Goal: Task Accomplishment & Management: Complete application form

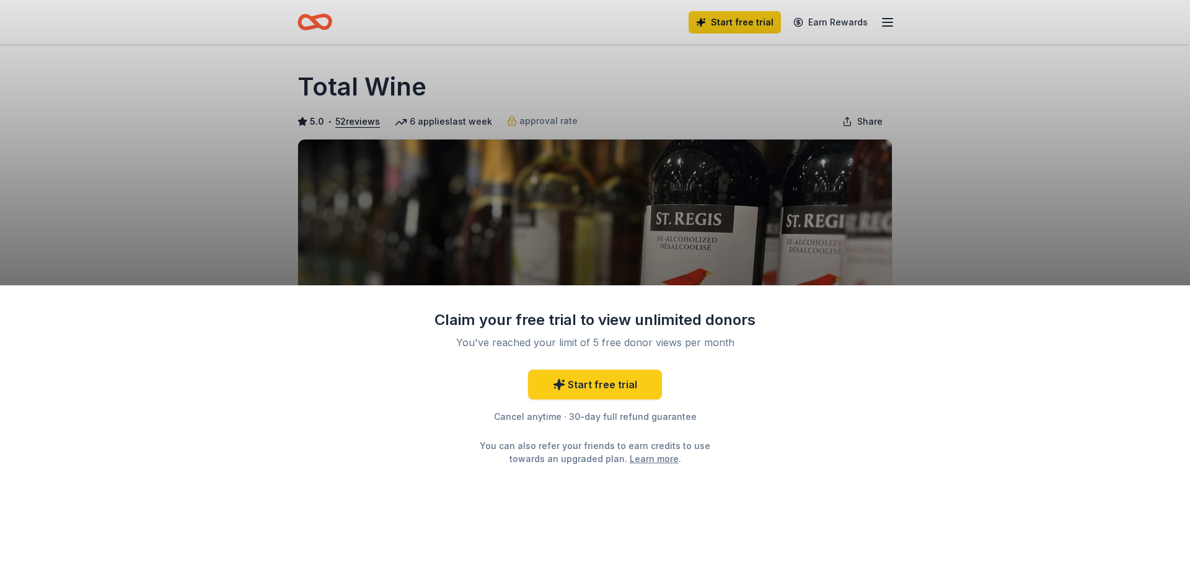
click at [923, 177] on div "Claim your free trial to view unlimited donors You've reached your limit of 5 f…" at bounding box center [595, 285] width 1190 height 570
click at [244, 117] on div "Claim your free trial to view unlimited donors You've reached your limit of 5 f…" at bounding box center [595, 285] width 1190 height 570
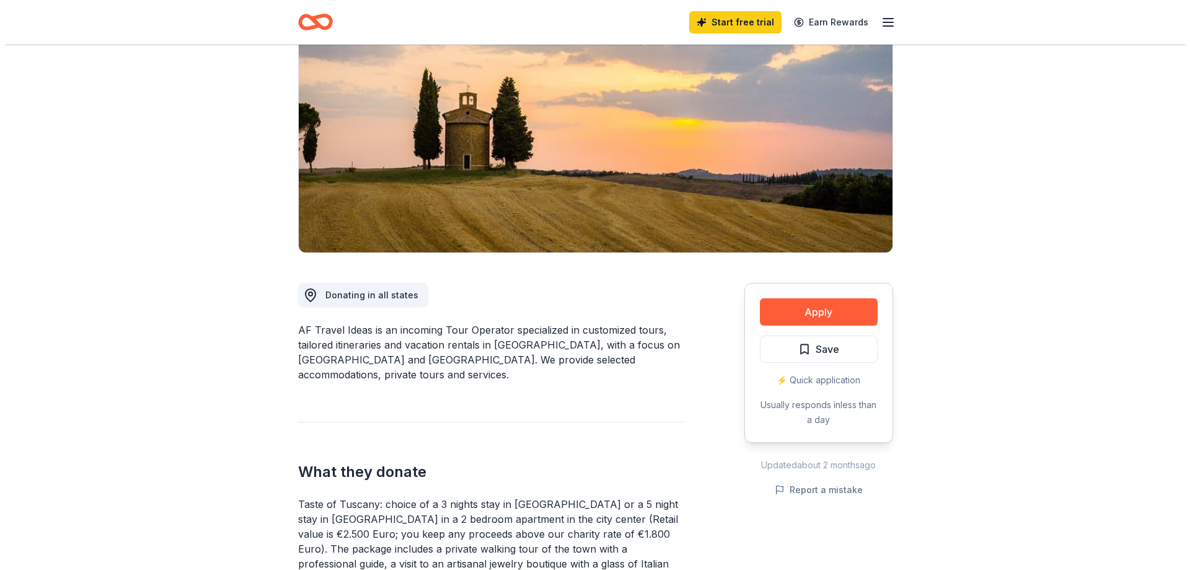
scroll to position [62, 0]
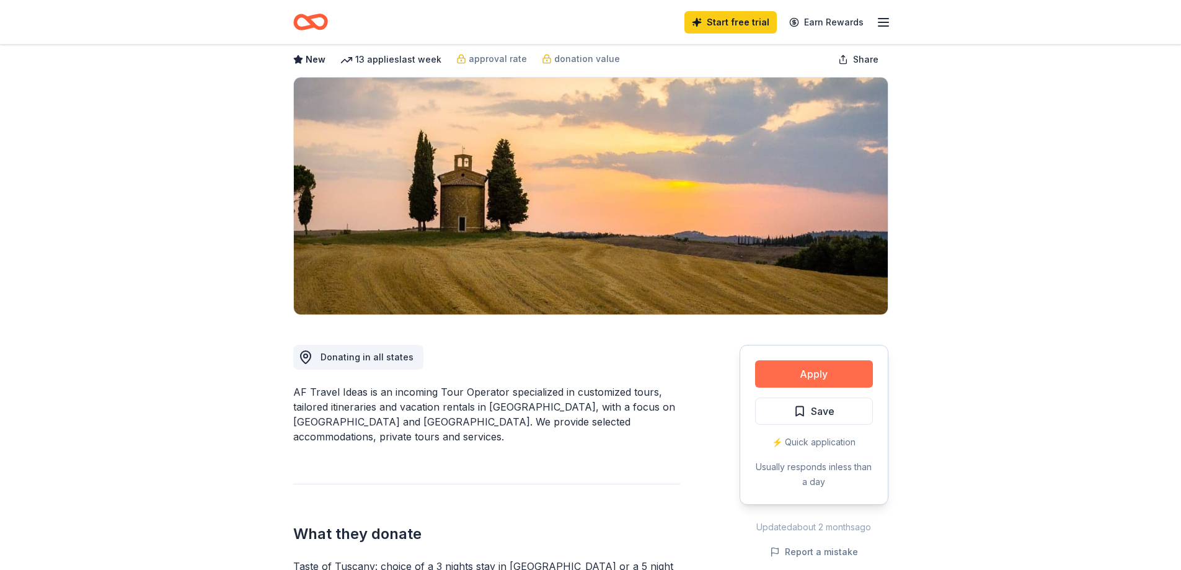
click at [818, 387] on button "Apply" at bounding box center [814, 373] width 118 height 27
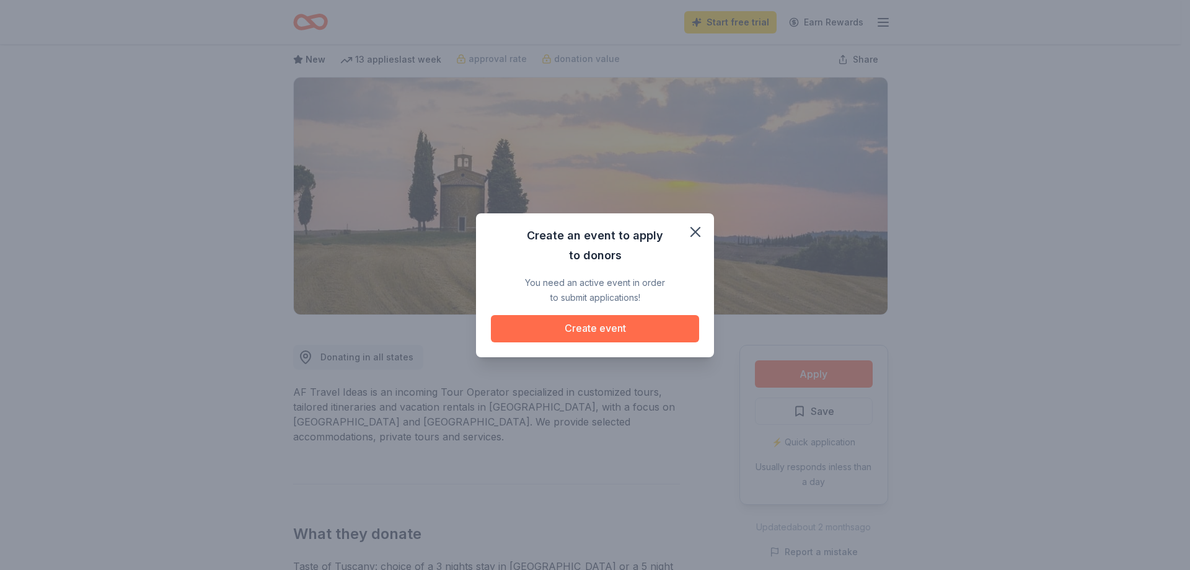
click at [583, 342] on button "Create event" at bounding box center [595, 328] width 208 height 27
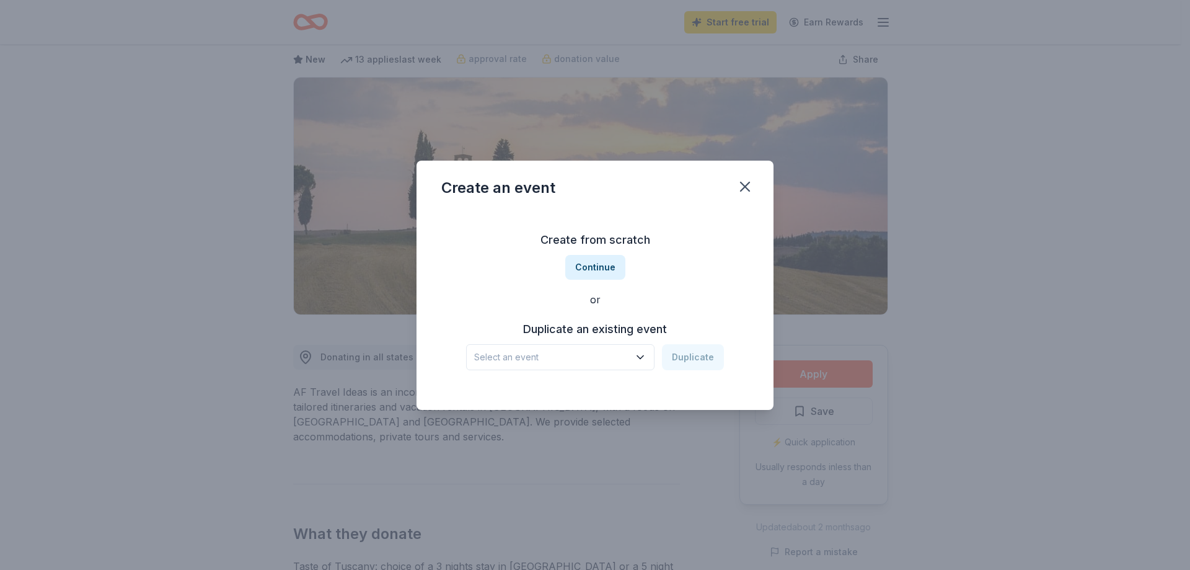
click at [629, 365] on span "Select an event" at bounding box center [551, 357] width 155 height 15
click at [724, 370] on button "Duplicate" at bounding box center [693, 357] width 62 height 26
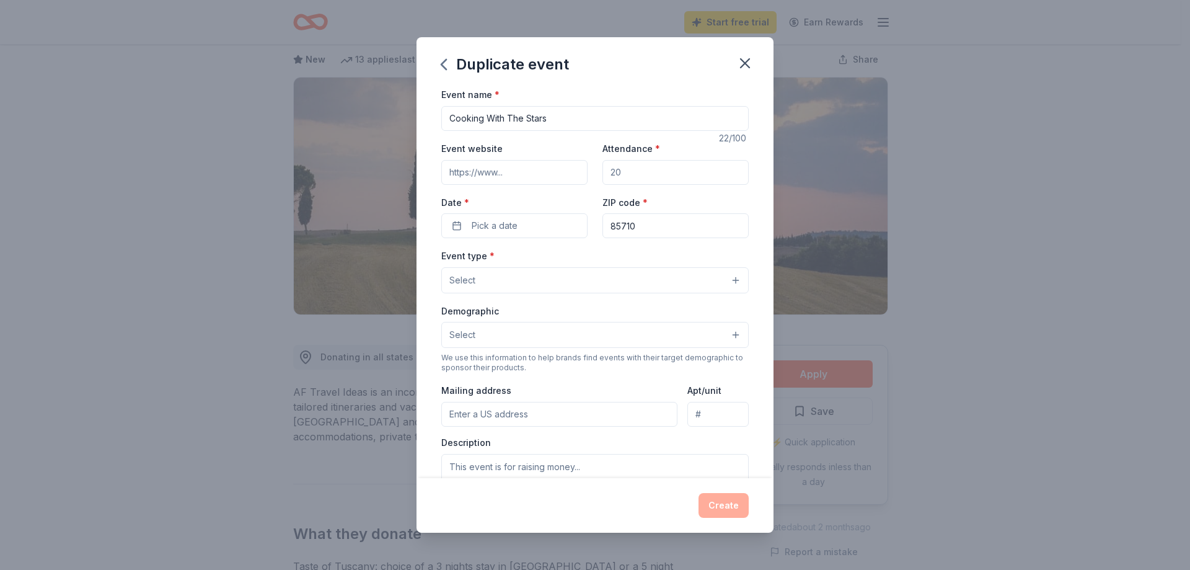
click at [531, 185] on input "Event website" at bounding box center [514, 172] width 146 height 25
click at [486, 185] on input "Event website" at bounding box center [514, 172] width 146 height 25
paste input "[URL][DOMAIN_NAME]"
type input "[URL][DOMAIN_NAME]"
click at [726, 185] on input "Attendance *" at bounding box center [676, 172] width 146 height 25
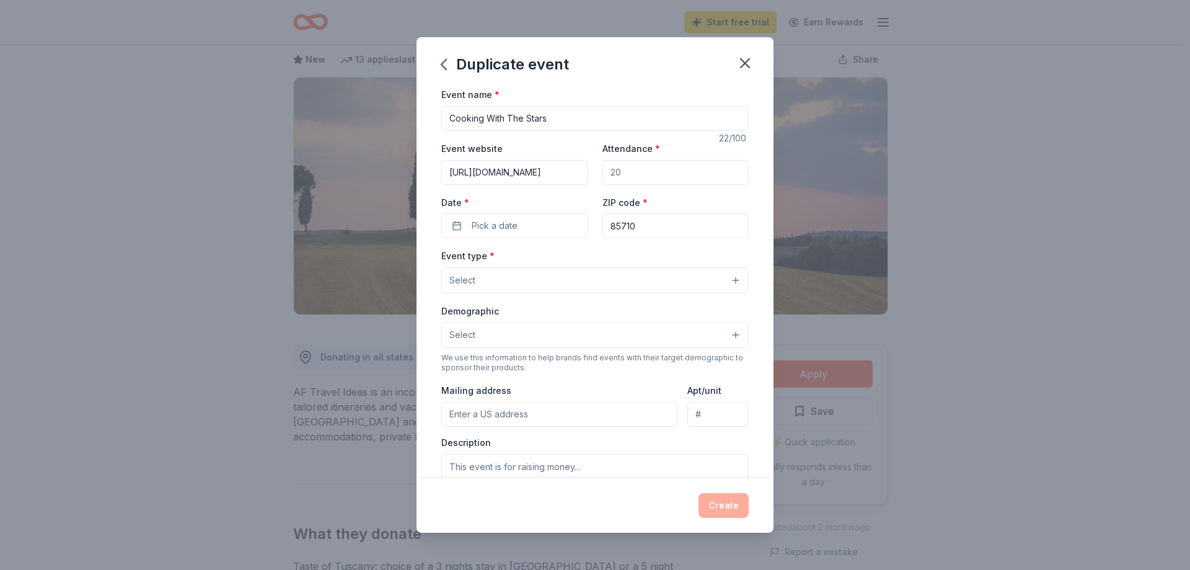
type input "150"
click at [472, 233] on span "Pick a date" at bounding box center [495, 225] width 46 height 15
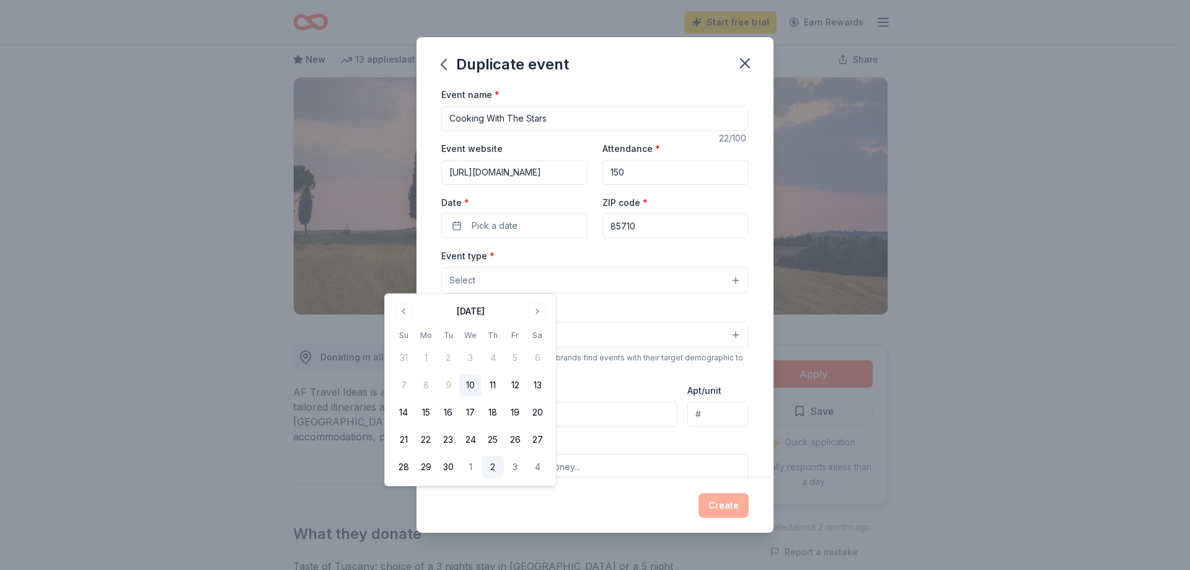
click at [504, 478] on button "2" at bounding box center [493, 467] width 22 height 22
click at [660, 293] on div "Event type * Select" at bounding box center [595, 270] width 308 height 45
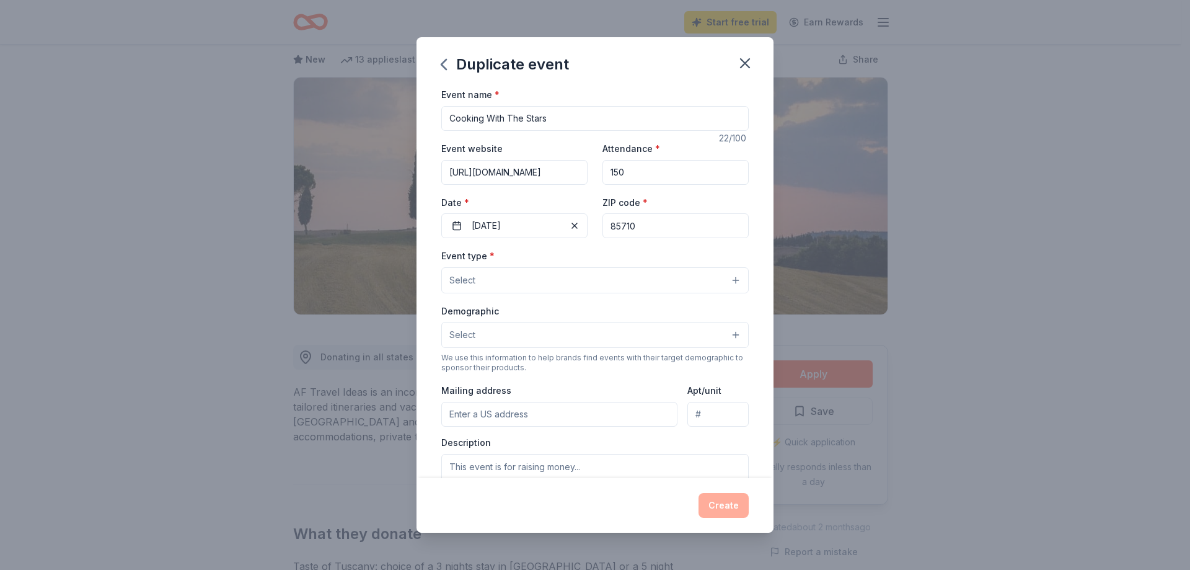
click at [667, 238] on input "85710" at bounding box center [676, 225] width 146 height 25
click at [503, 293] on button "Select" at bounding box center [595, 280] width 308 height 26
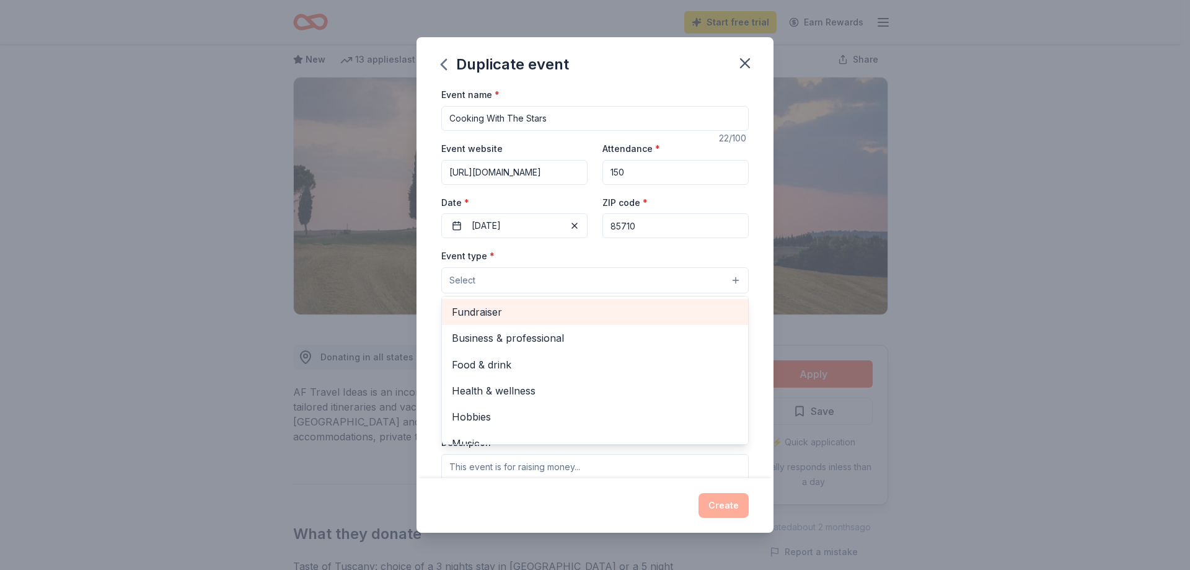
click at [491, 320] on span "Fundraiser" at bounding box center [595, 312] width 286 height 16
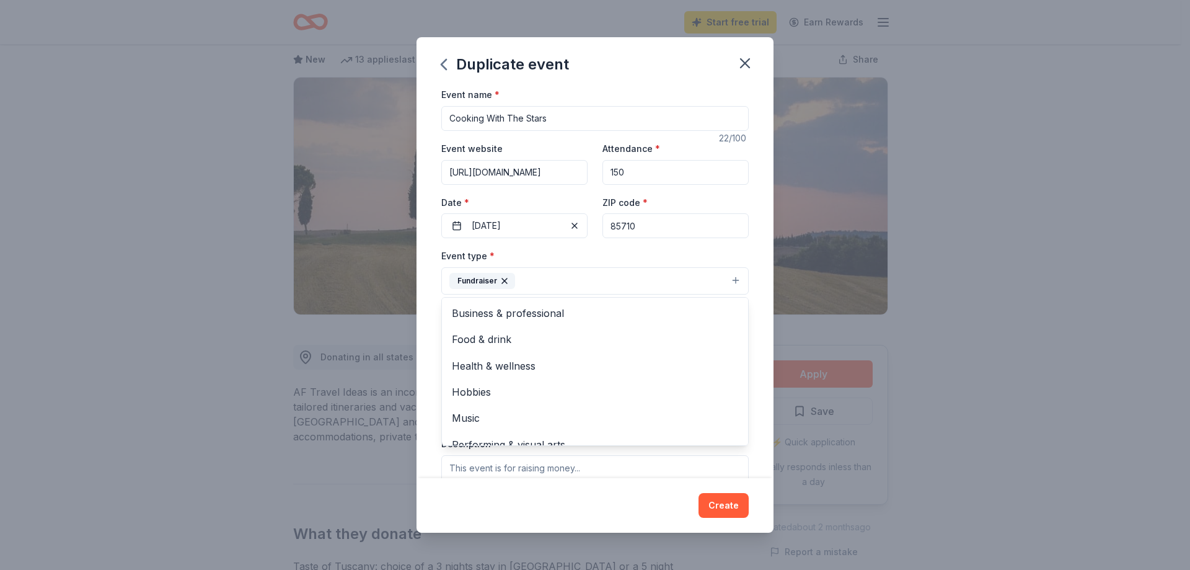
scroll to position [315, 0]
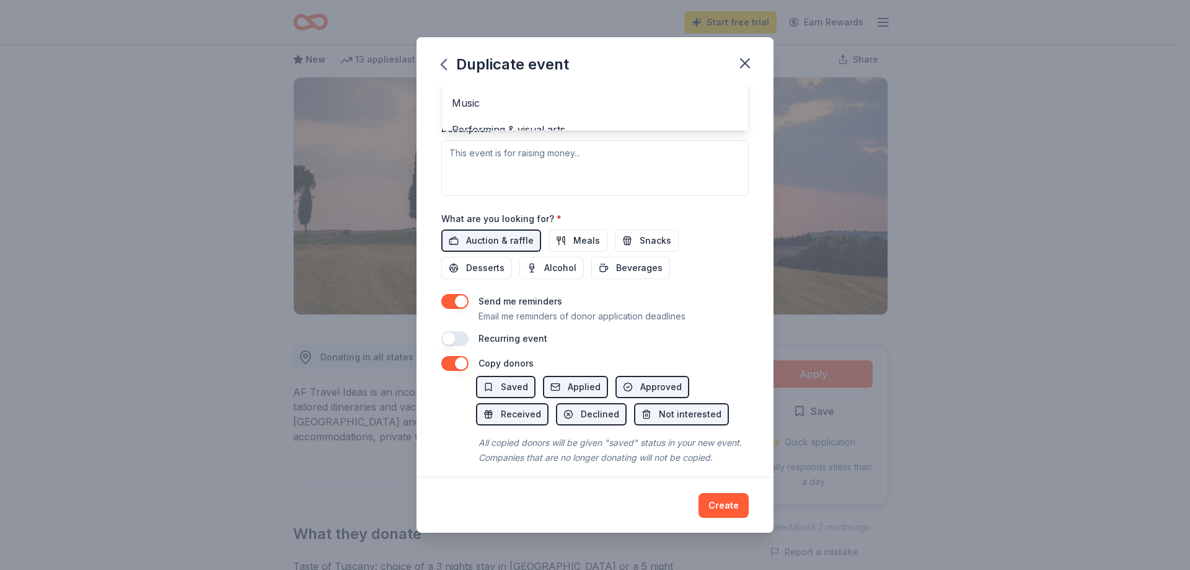
click at [504, 195] on div "Event type * Fundraiser Business & professional Food & drink Health & wellness …" at bounding box center [595, 64] width 308 height 262
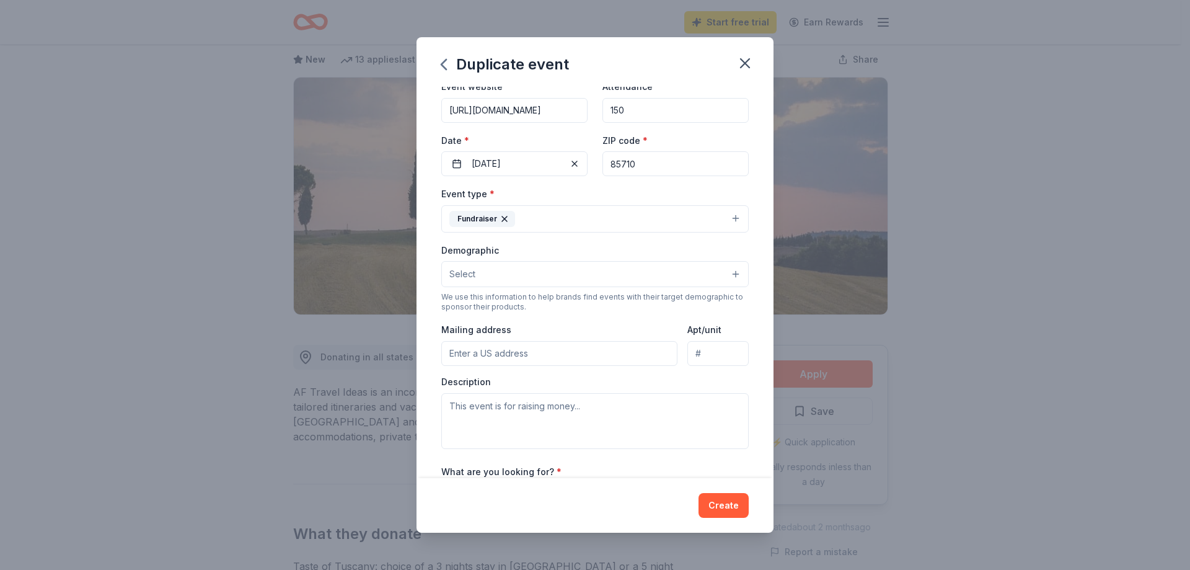
click at [480, 287] on button "Select" at bounding box center [595, 274] width 308 height 26
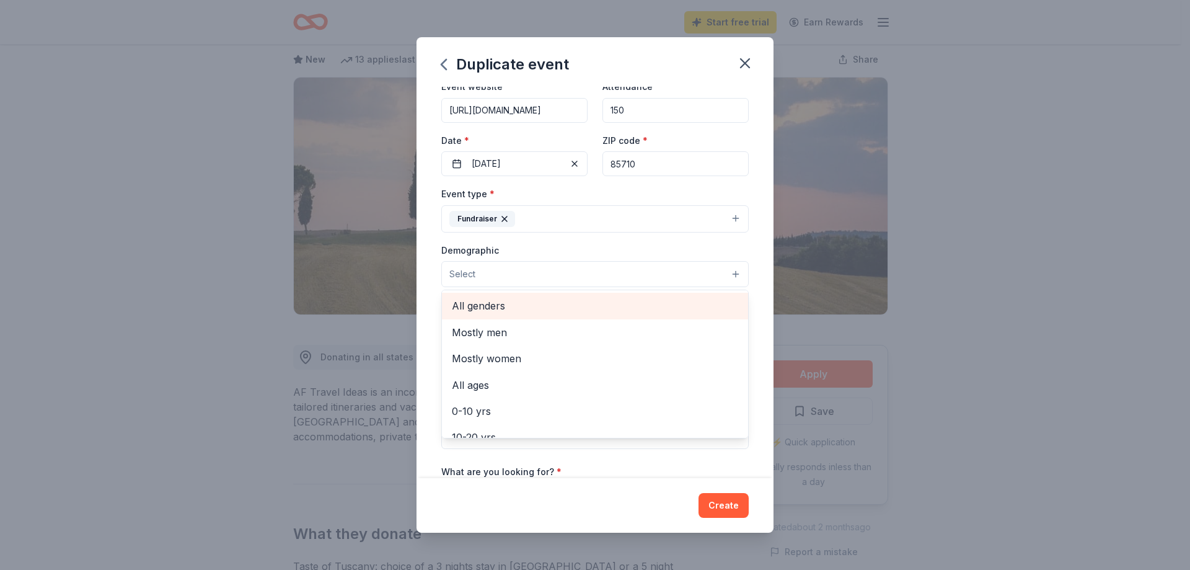
click at [483, 314] on span "All genders" at bounding box center [595, 306] width 286 height 16
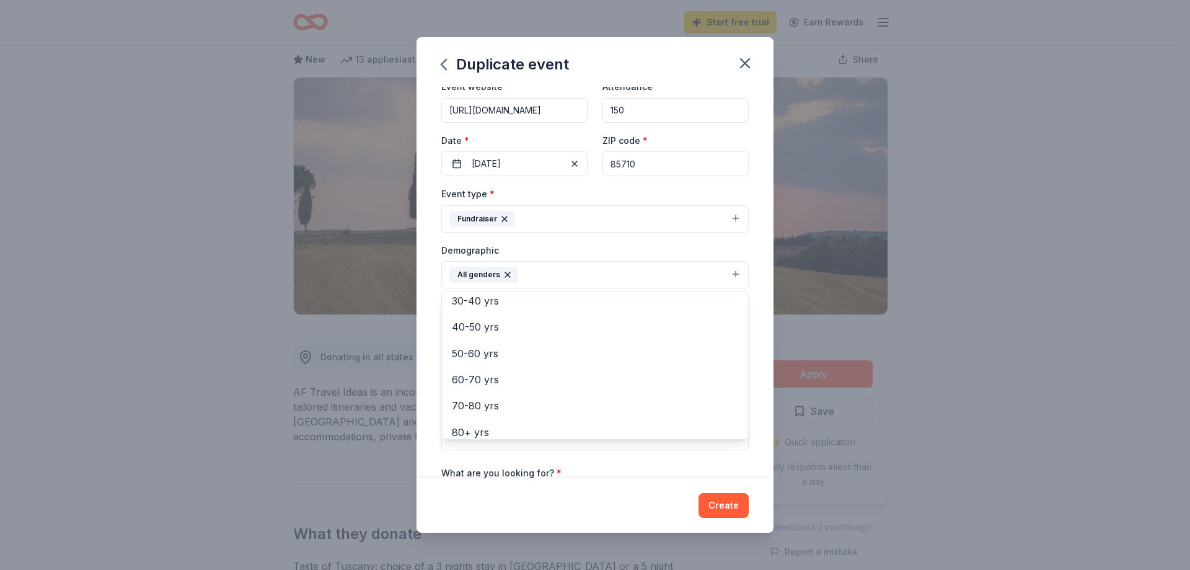
scroll to position [186, 0]
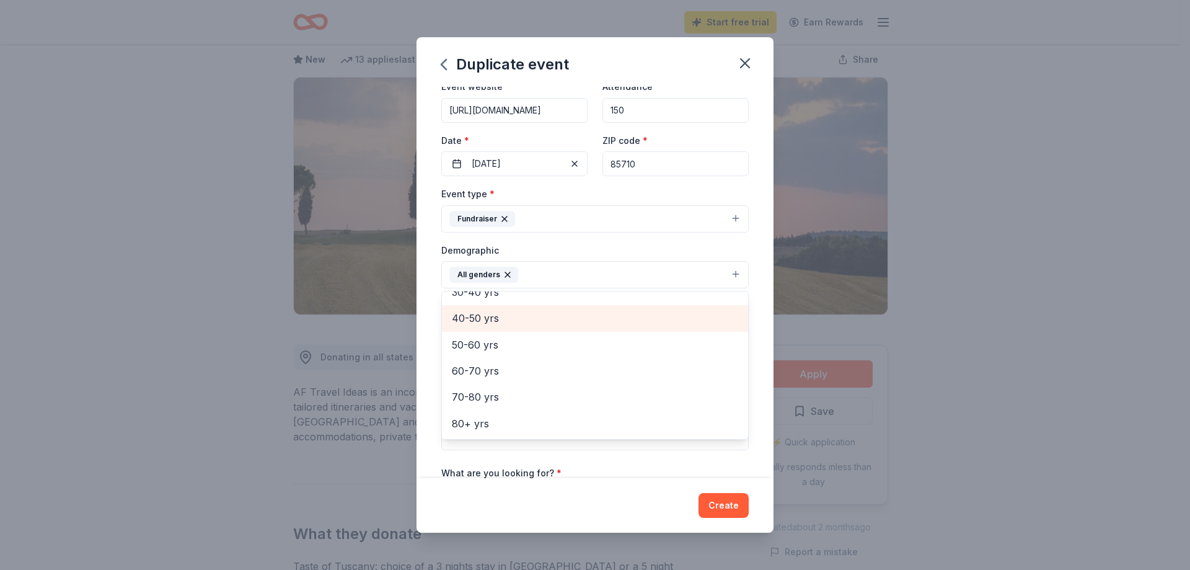
click at [516, 326] on span "40-50 yrs" at bounding box center [595, 318] width 286 height 16
click at [534, 327] on span "30-40 yrs" at bounding box center [595, 319] width 286 height 16
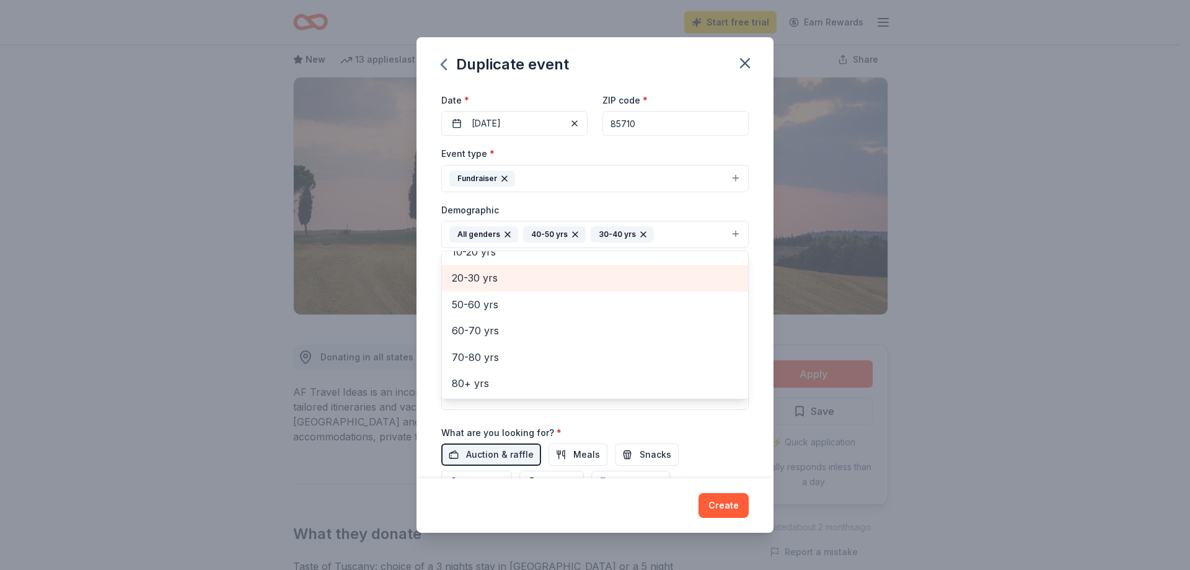
scroll to position [124, 0]
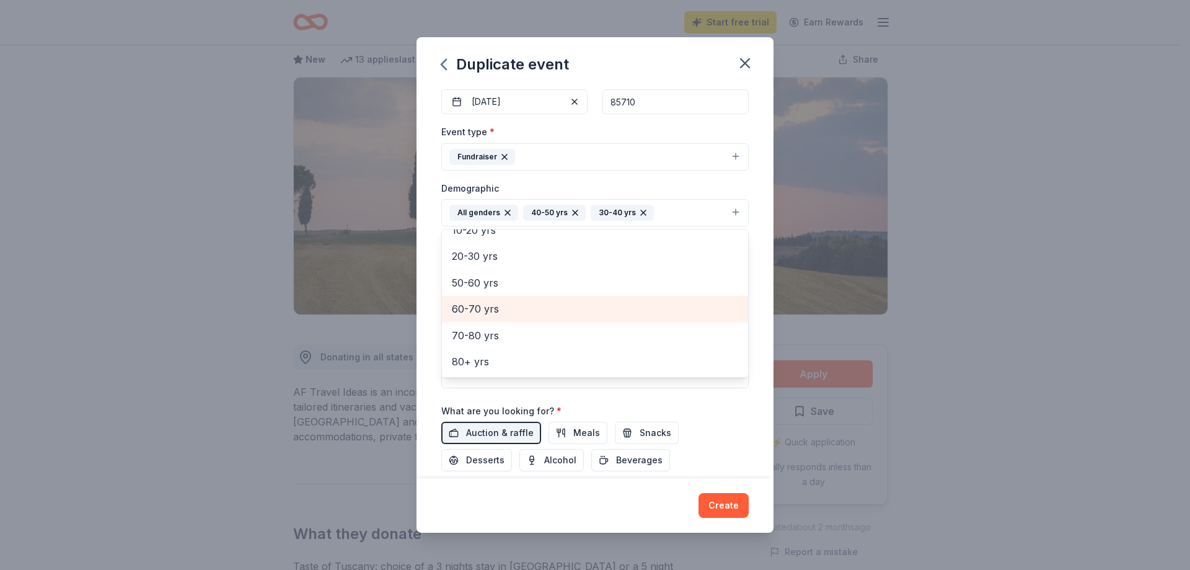
click at [533, 317] on span "60-70 yrs" at bounding box center [595, 309] width 286 height 16
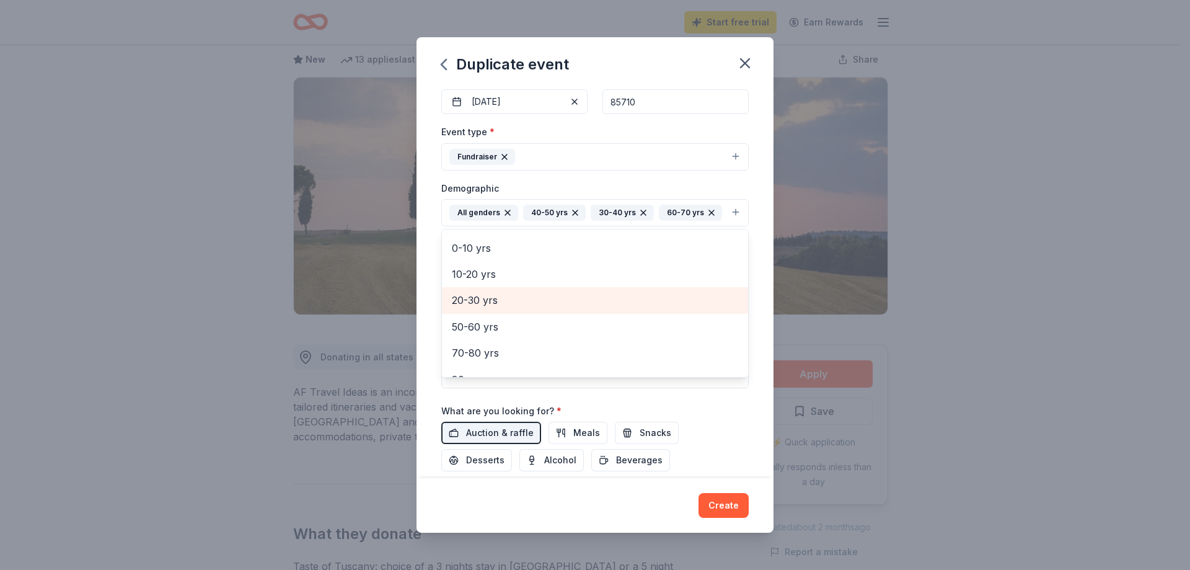
scroll to position [55, 0]
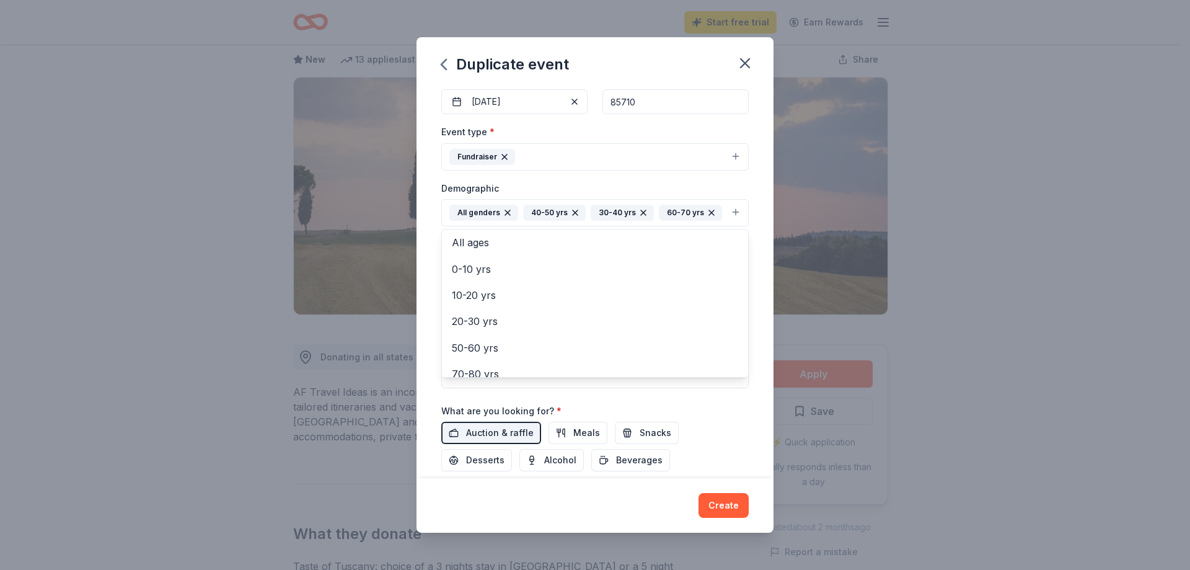
click at [774, 296] on div "Event name * Cooking With The Stars 22 /100 Event website [URL][DOMAIN_NAME] At…" at bounding box center [595, 282] width 357 height 391
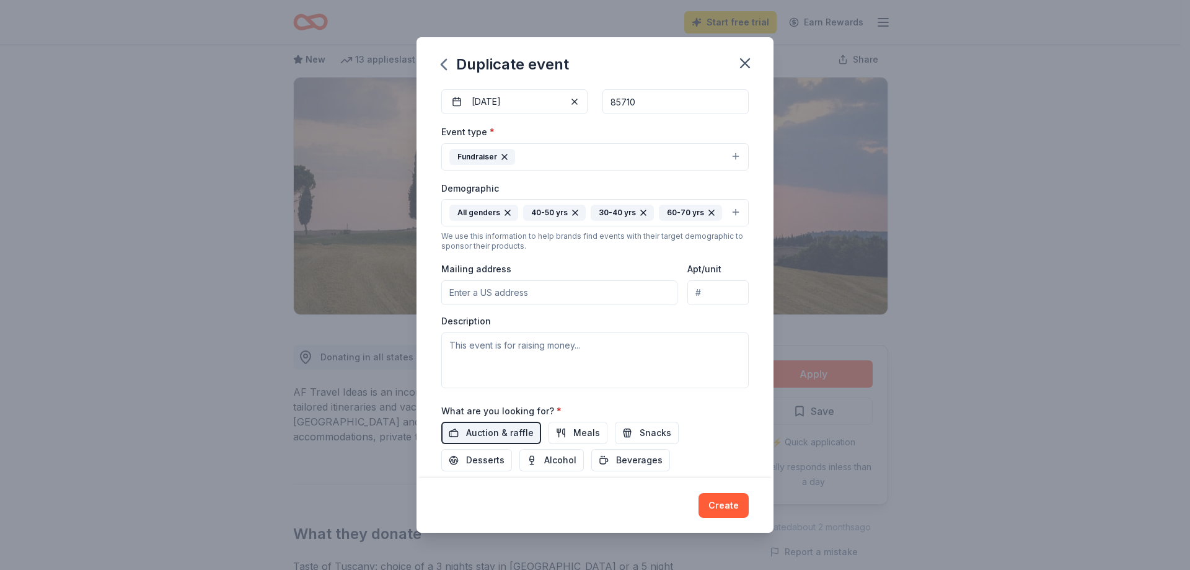
scroll to position [248, 0]
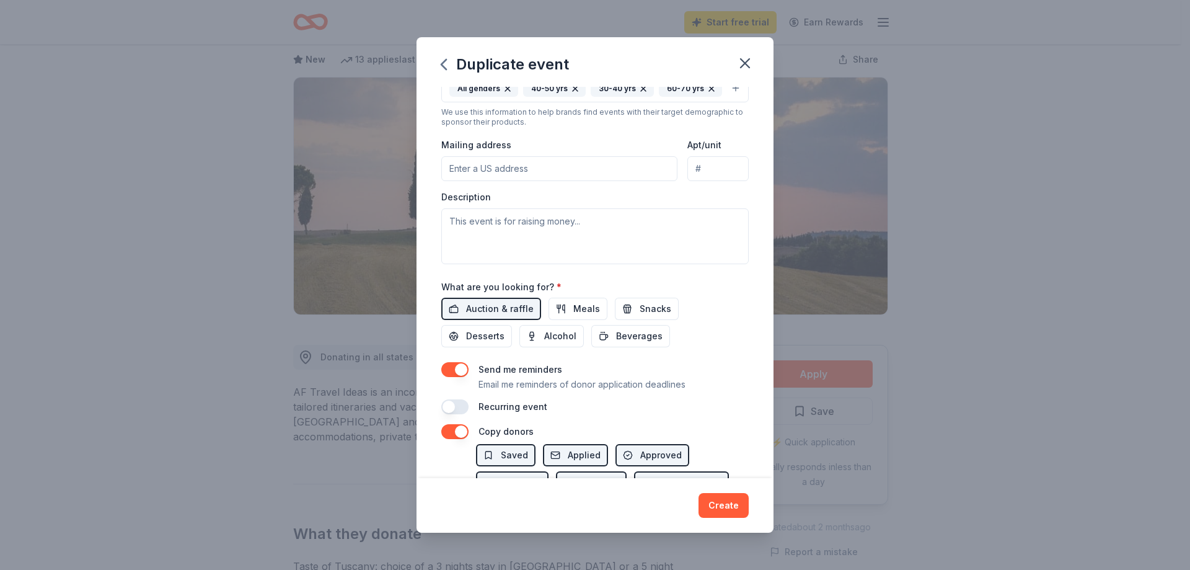
click at [493, 181] on input "Mailing address" at bounding box center [559, 168] width 236 height 25
type input "[STREET_ADDRESS]"
click at [526, 264] on textarea at bounding box center [595, 236] width 308 height 56
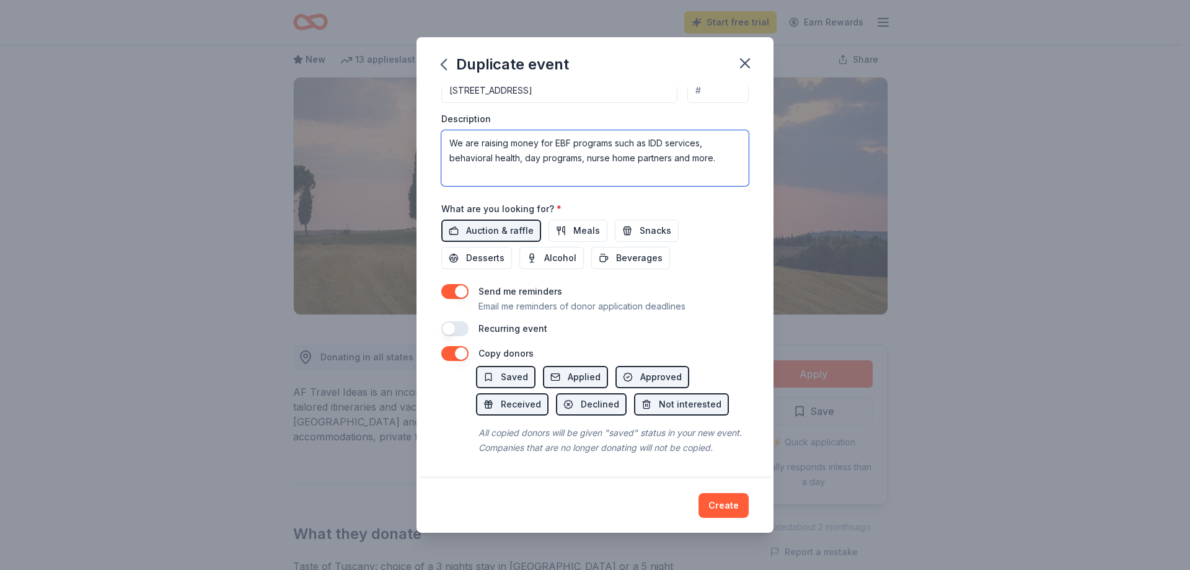
scroll to position [434, 0]
type textarea "We are raising money for EBF programs such as IDD services, behavioral health, …"
click at [550, 265] on span "Alcohol" at bounding box center [560, 257] width 32 height 15
click at [573, 238] on span "Meals" at bounding box center [586, 230] width 27 height 15
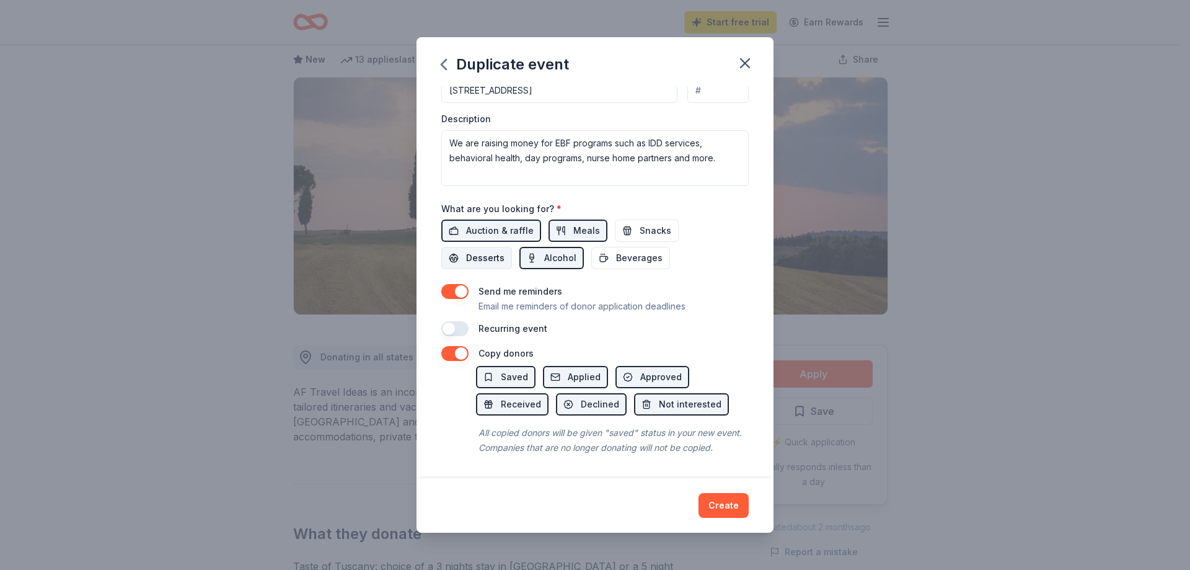
click at [469, 265] on span "Desserts" at bounding box center [485, 257] width 38 height 15
click at [657, 265] on span "Beverages" at bounding box center [639, 257] width 46 height 15
click at [749, 496] on button "Create" at bounding box center [724, 505] width 50 height 25
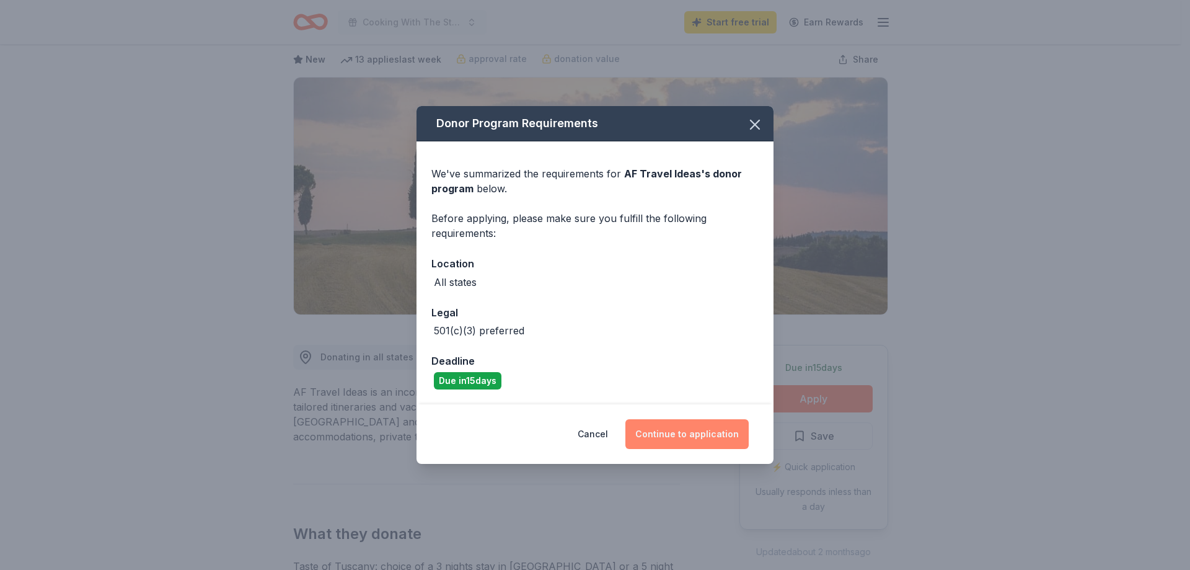
click at [703, 449] on button "Continue to application" at bounding box center [687, 434] width 123 height 30
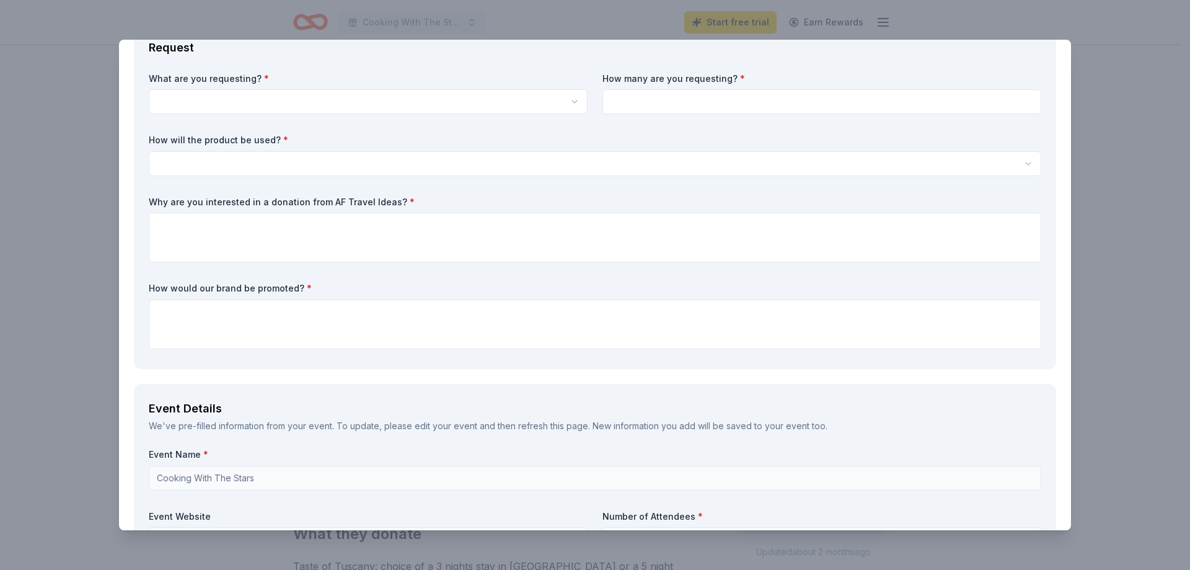
scroll to position [434, 0]
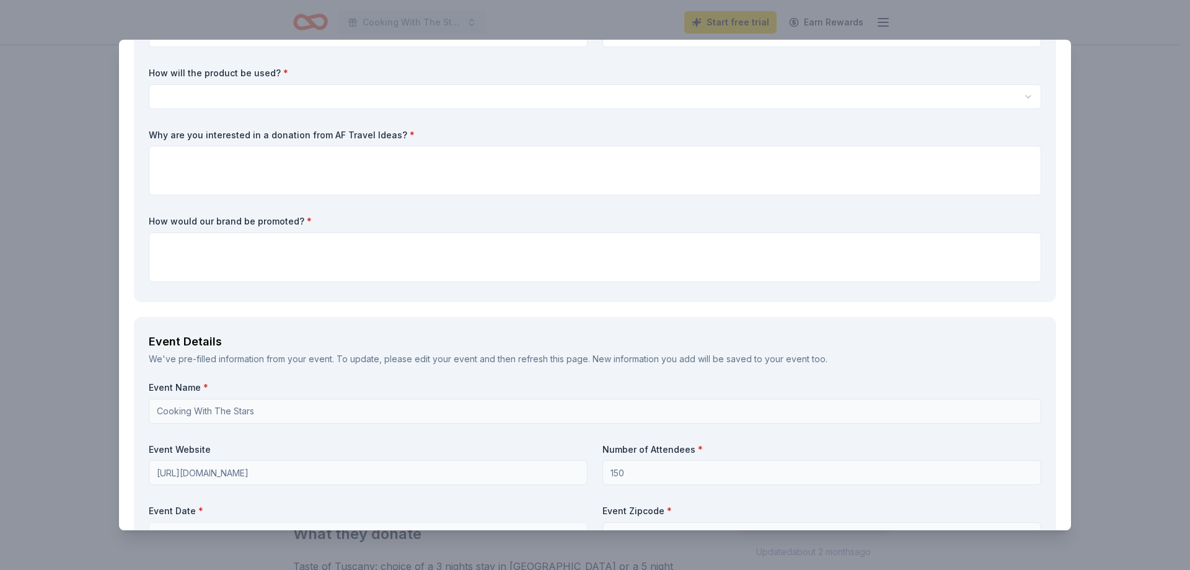
click at [361, 259] on body "10% Cooking With The Stars Start free trial Earn Rewards Due [DATE] Share AF Tr…" at bounding box center [590, 223] width 1181 height 570
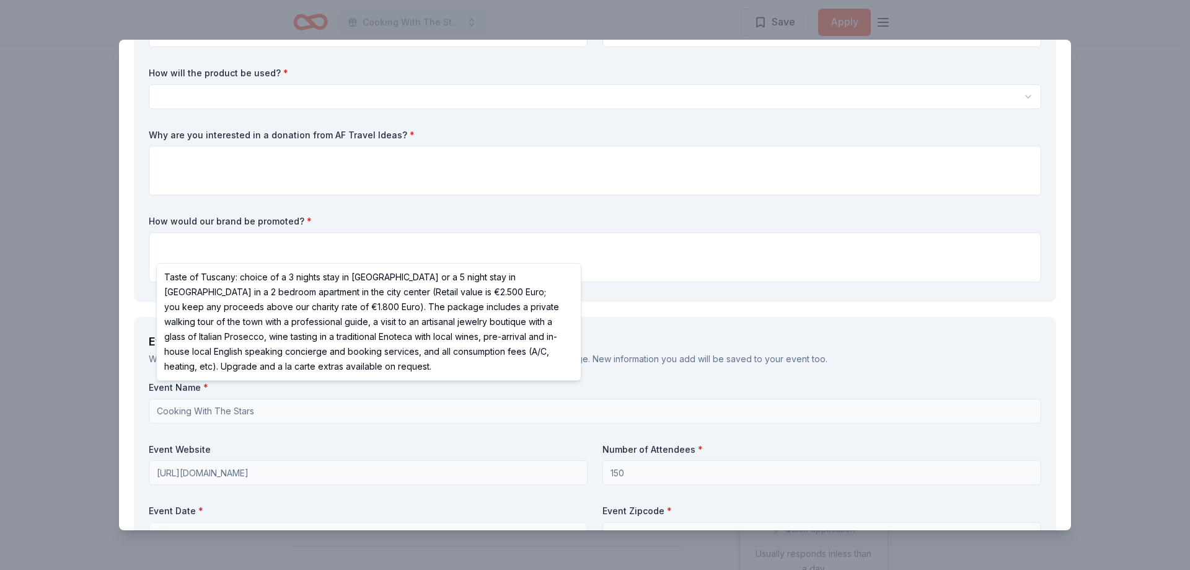
scroll to position [0, 0]
select select "Taste of Tuscany: choice of a 3 nights stay in [GEOGRAPHIC_DATA] or a 5 night s…"
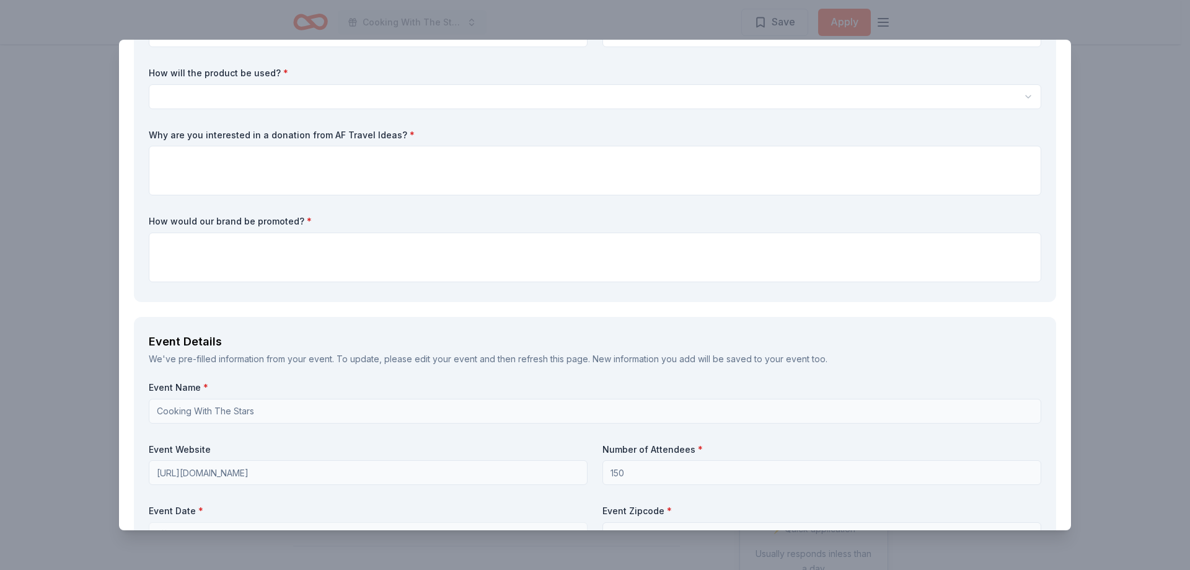
click at [725, 47] on input at bounding box center [822, 34] width 439 height 25
type input "2"
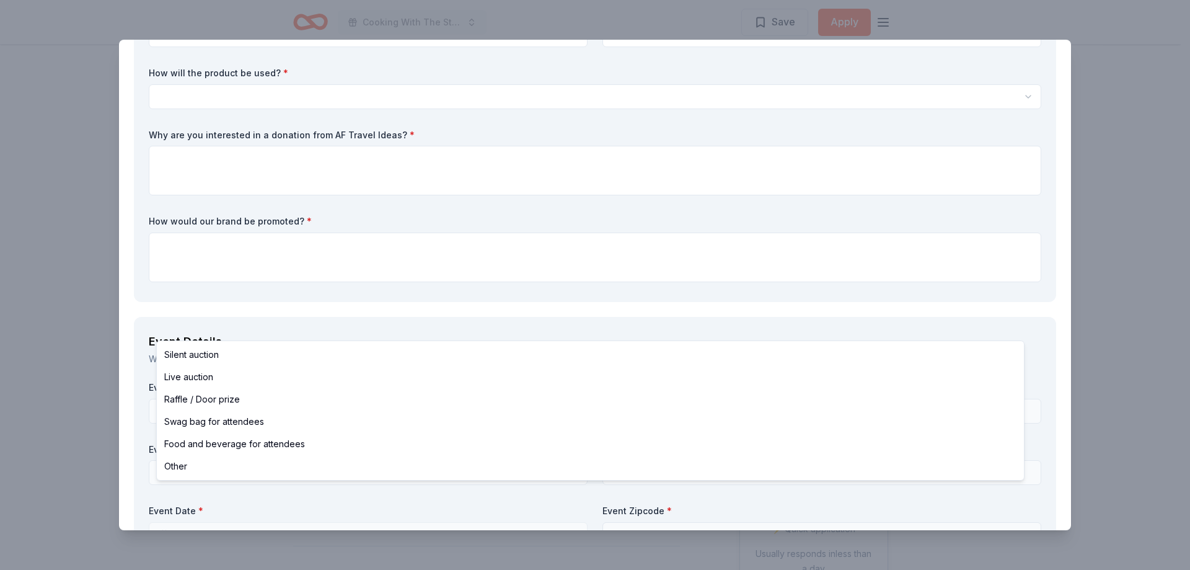
click at [365, 322] on html "10% Cooking With The Stars Save Apply Due [DATE] Share AF Travel Ideas New 13 a…" at bounding box center [595, 285] width 1190 height 570
select select "liveAuction"
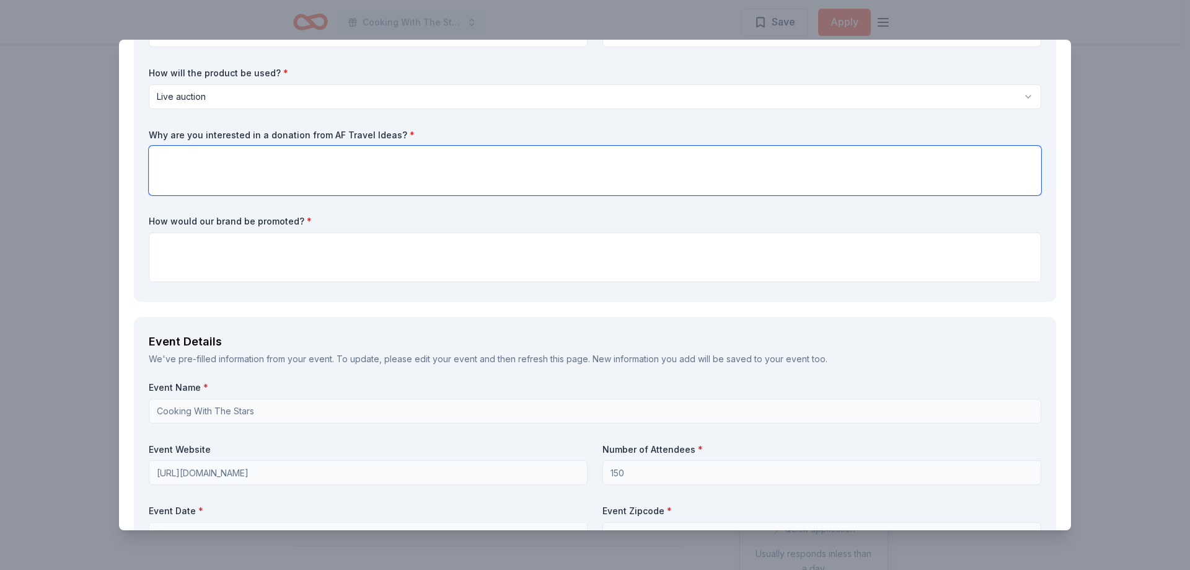
click at [316, 195] on textarea at bounding box center [595, 171] width 893 height 50
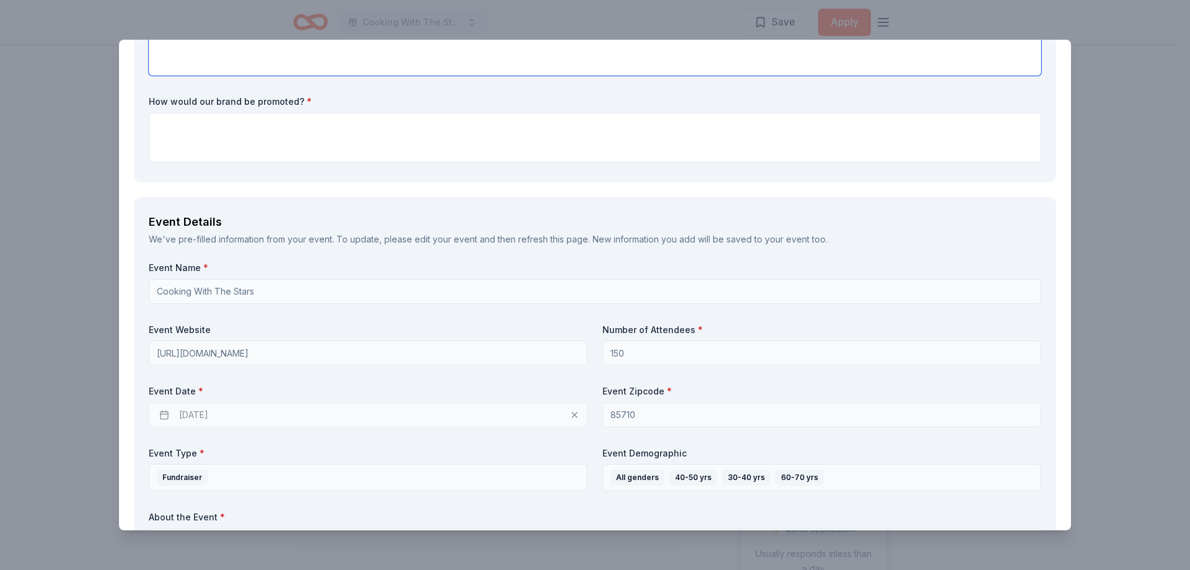
scroll to position [558, 0]
click at [288, 71] on textarea at bounding box center [595, 47] width 893 height 50
type textarea "This seems like a wonderful opportunity for bidders to embark on a journey that…"
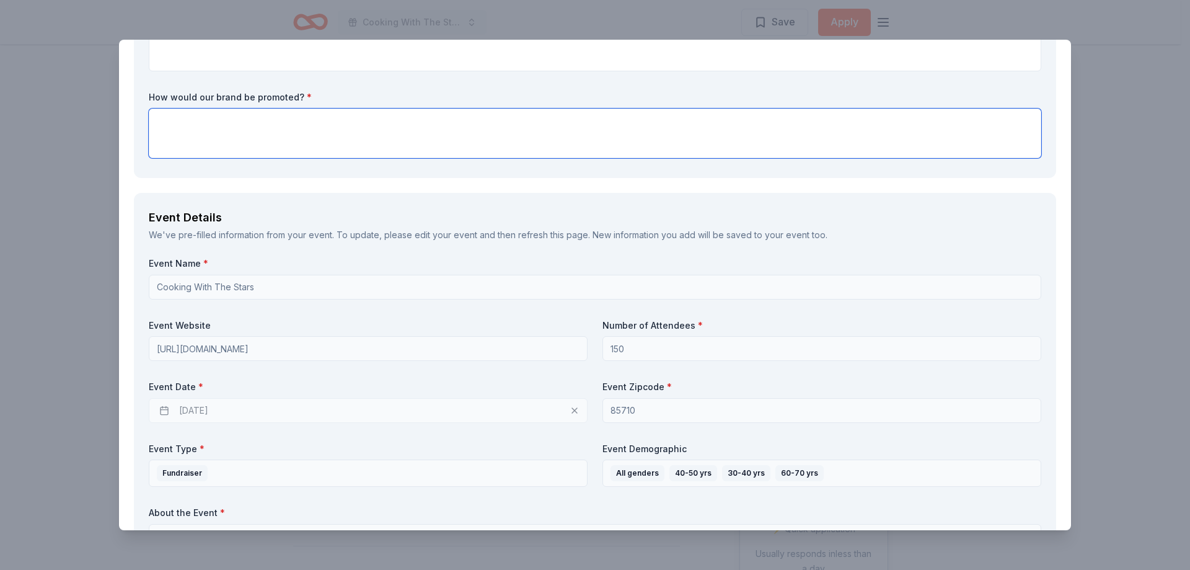
click at [282, 158] on textarea at bounding box center [595, 133] width 893 height 50
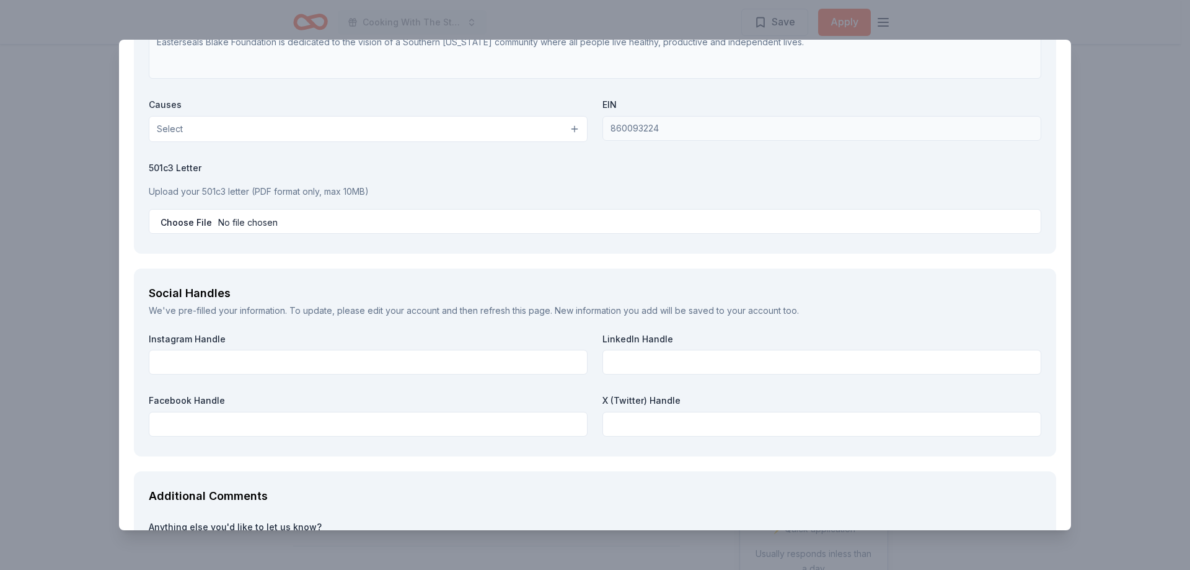
scroll to position [1488, 0]
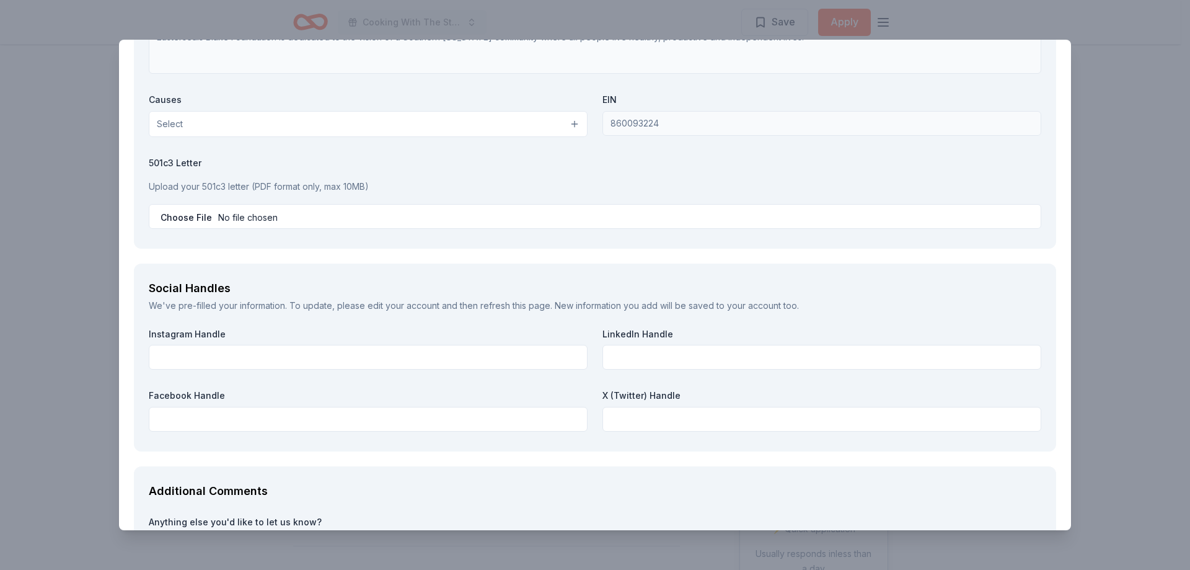
type textarea "We will promote on social media (instagram, facebook), in an email blast to our…"
type input "5206493389"
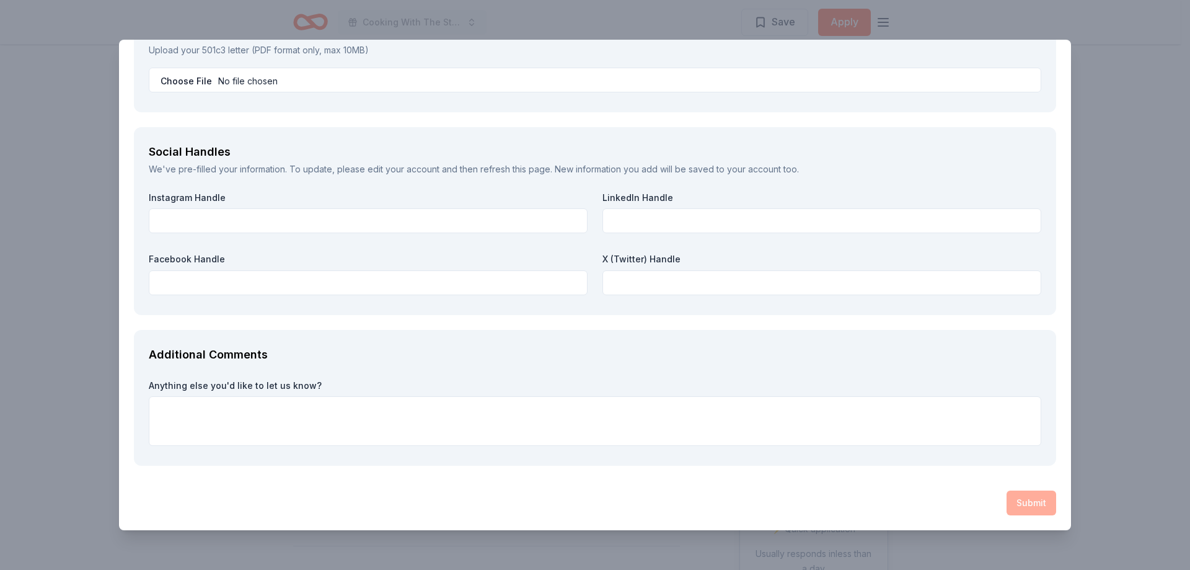
scroll to position [1798, 0]
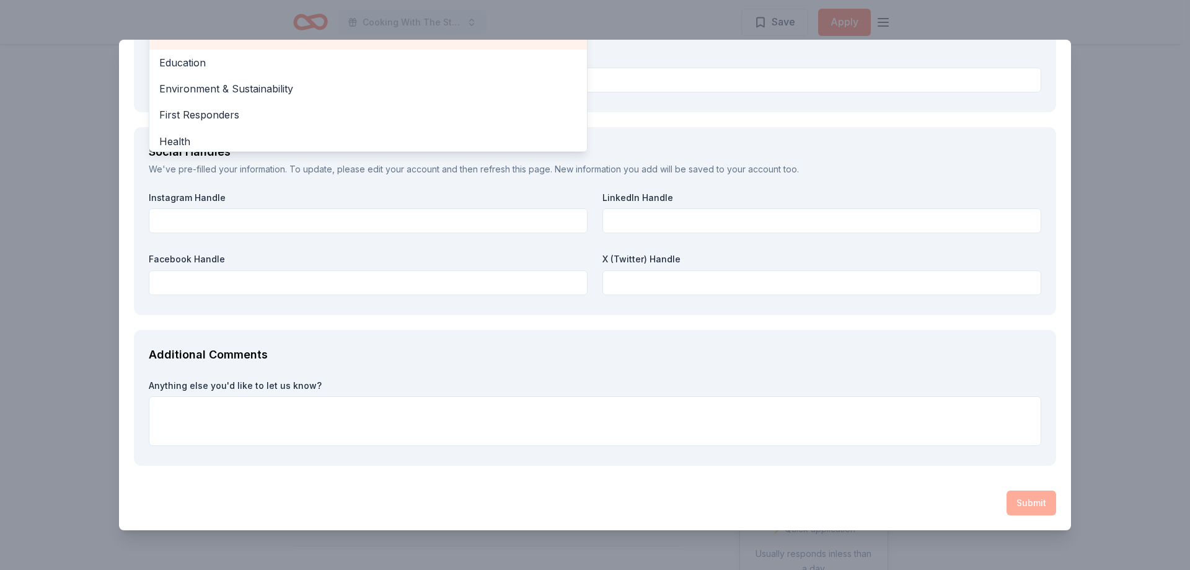
scroll to position [124, 0]
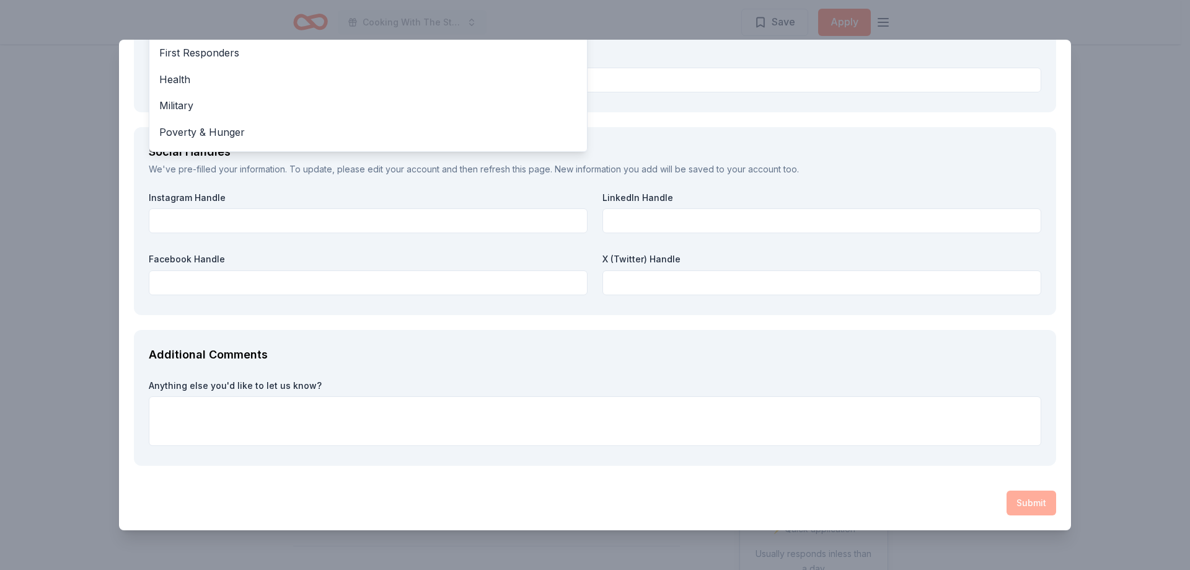
click at [337, 14] on div "Education" at bounding box center [368, 1] width 438 height 26
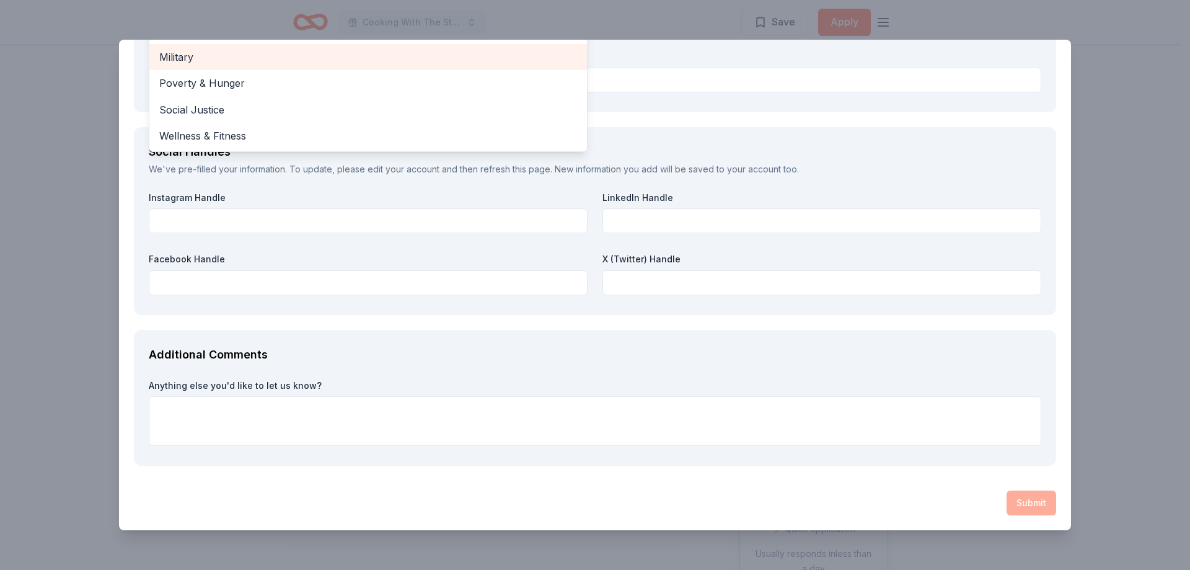
scroll to position [1860, 0]
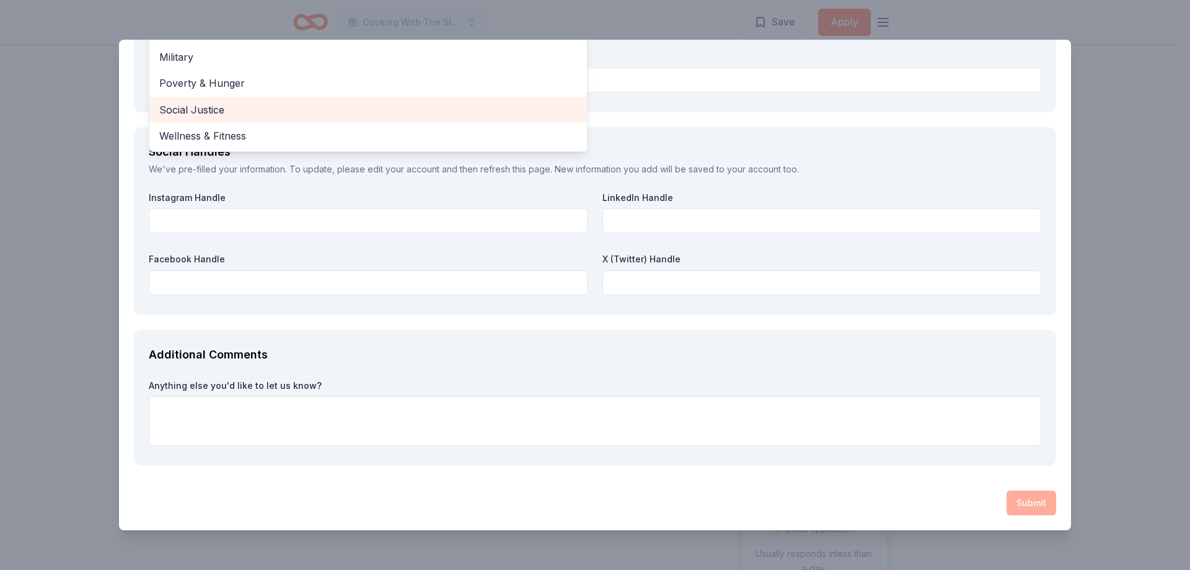
click at [327, 118] on span "Social Justice" at bounding box center [368, 110] width 418 height 16
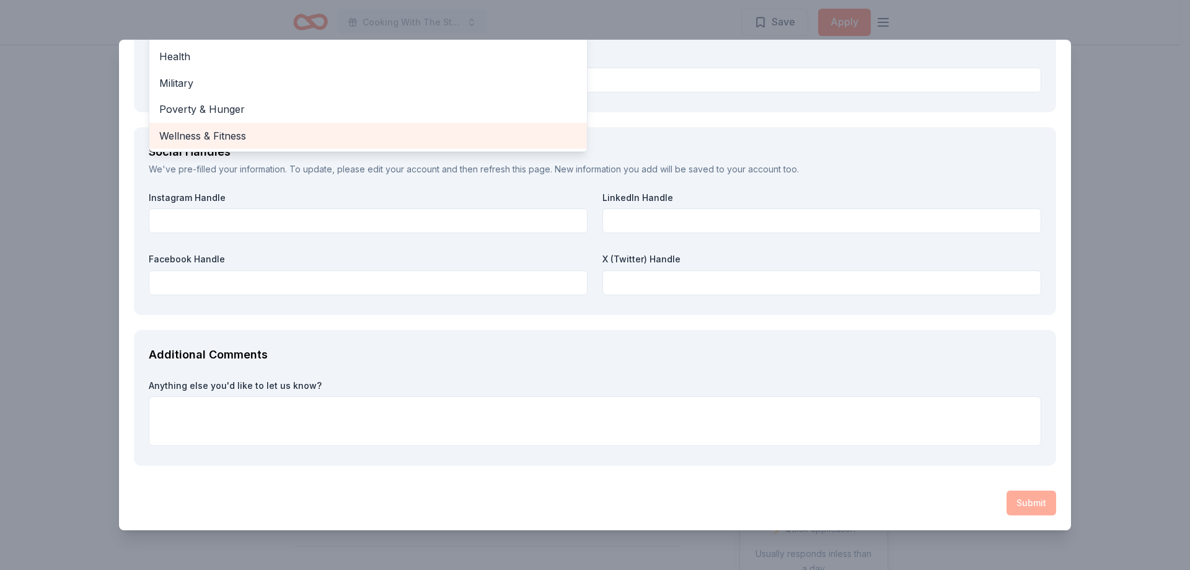
click at [324, 144] on span "Wellness & Fitness" at bounding box center [368, 136] width 418 height 16
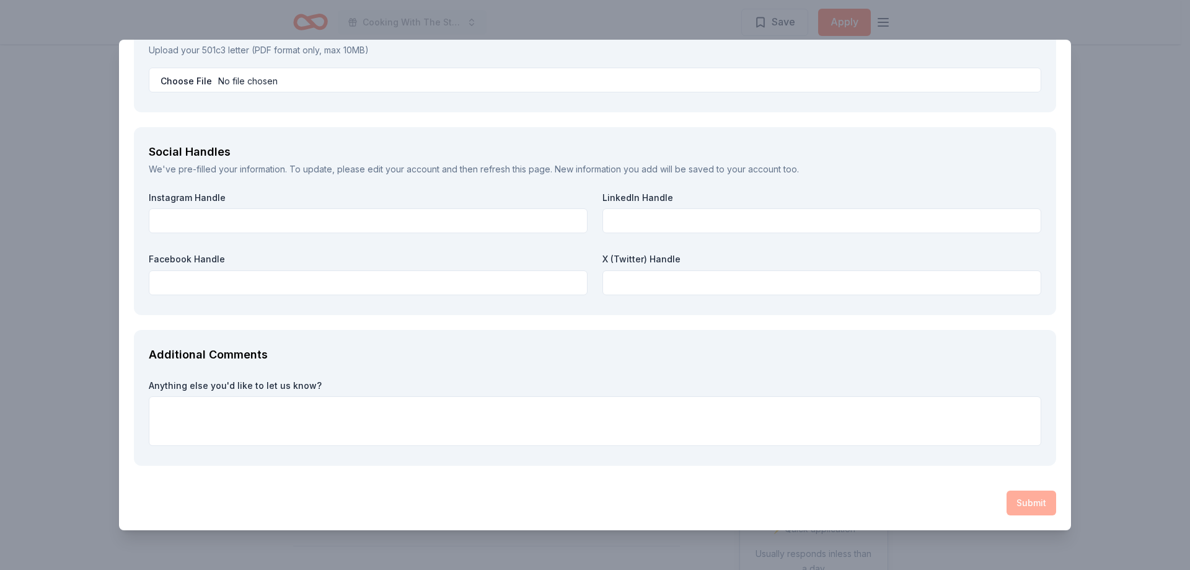
scroll to position [1922, 0]
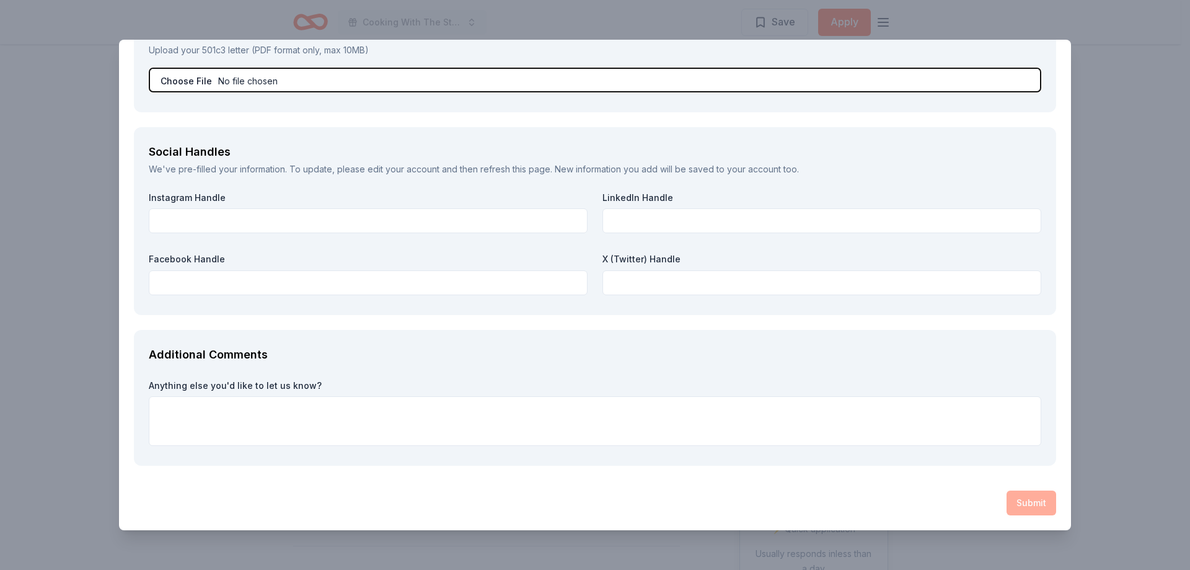
click at [201, 92] on input "file" at bounding box center [595, 80] width 893 height 25
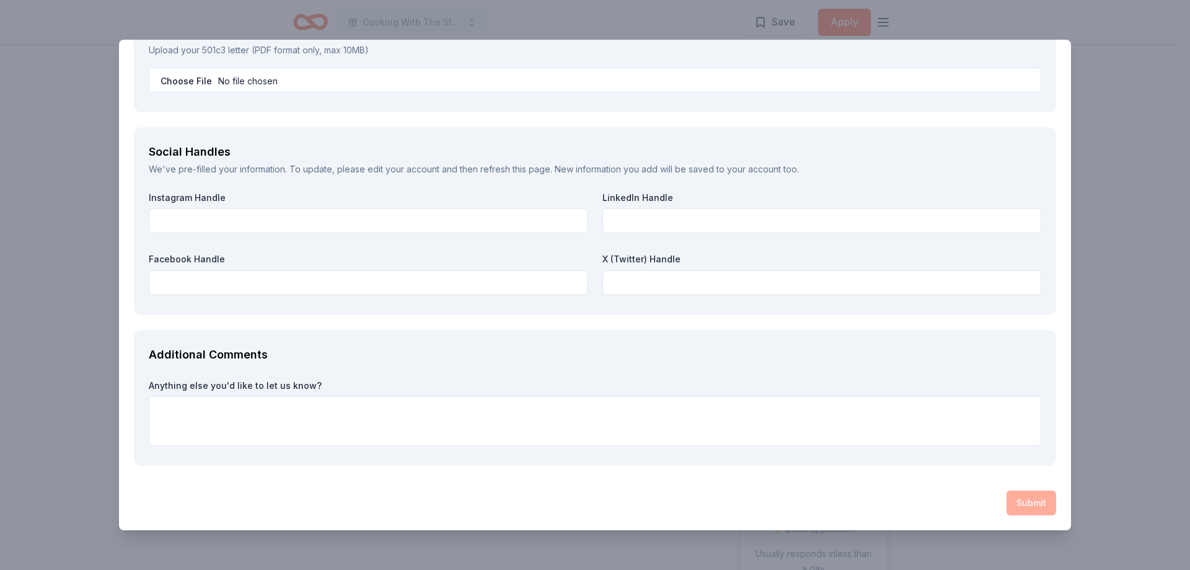
scroll to position [1798, 0]
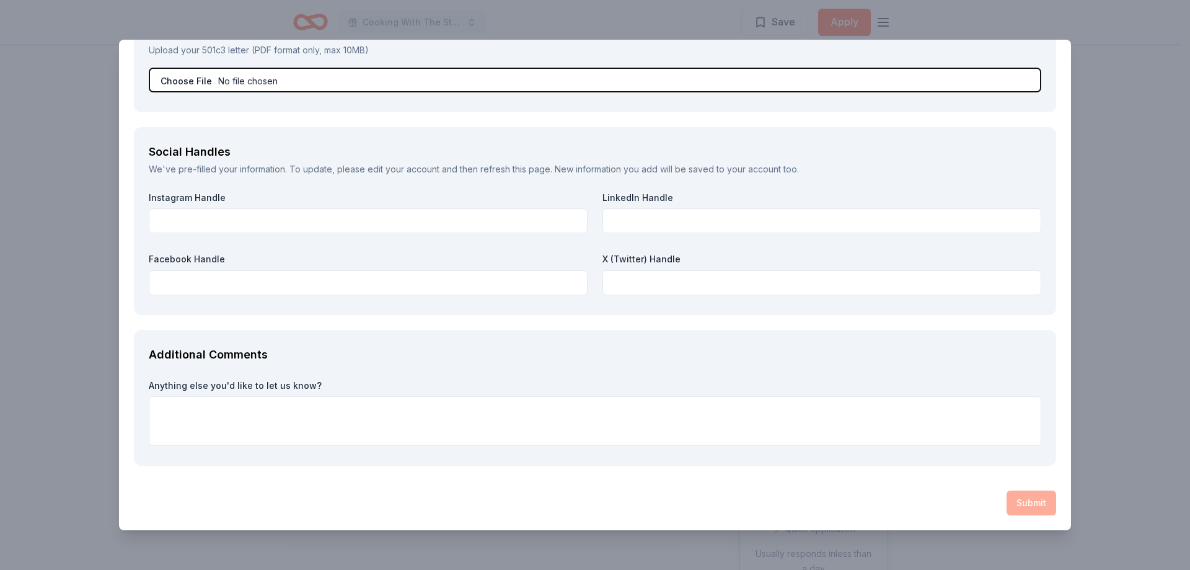
type input "C:\fakepath\ESBF IRS 501c3 Letter.pdf"
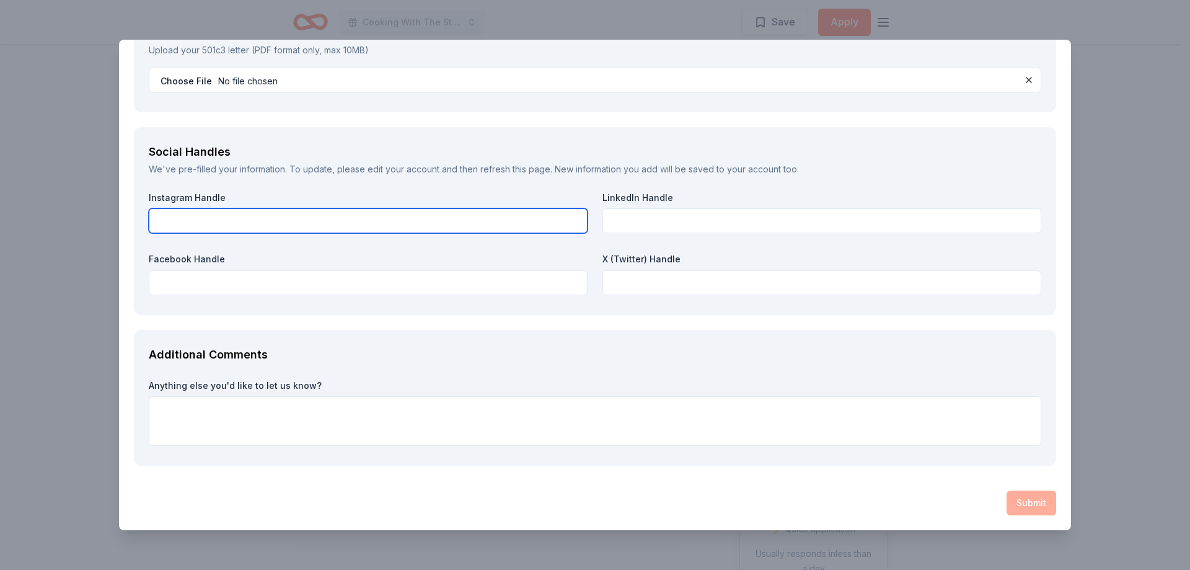
click at [228, 208] on input "text" at bounding box center [368, 220] width 439 height 25
click at [262, 208] on input "text" at bounding box center [368, 220] width 439 height 25
paste input "[URL][DOMAIN_NAME]"
type input "[URL][DOMAIN_NAME]"
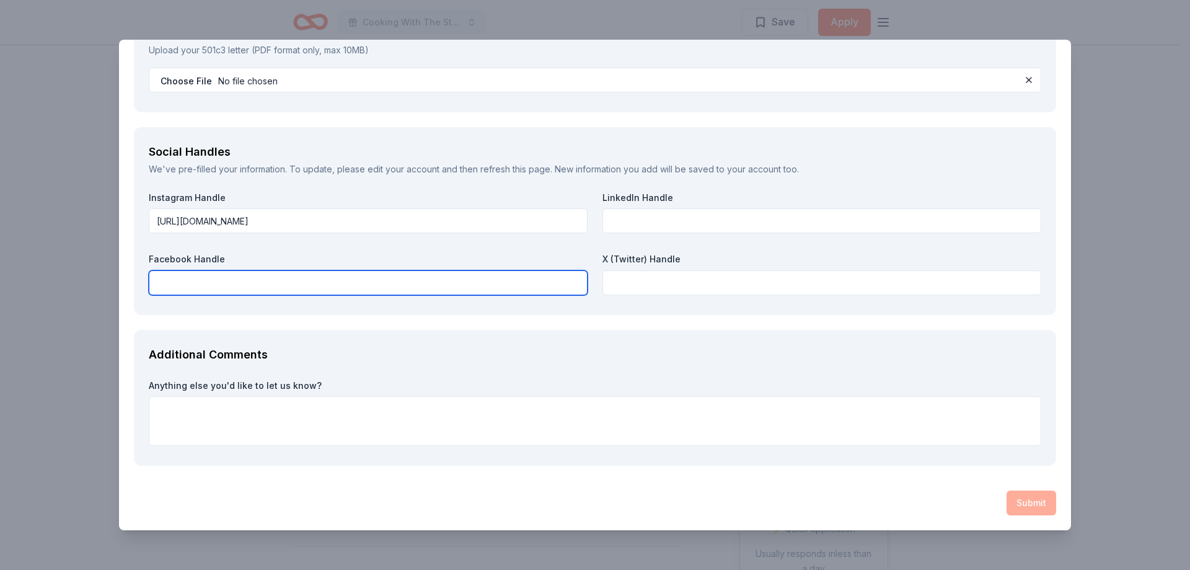
click at [252, 270] on input "text" at bounding box center [368, 282] width 439 height 25
paste input "[URL][DOMAIN_NAME]"
type input "[URL][DOMAIN_NAME]"
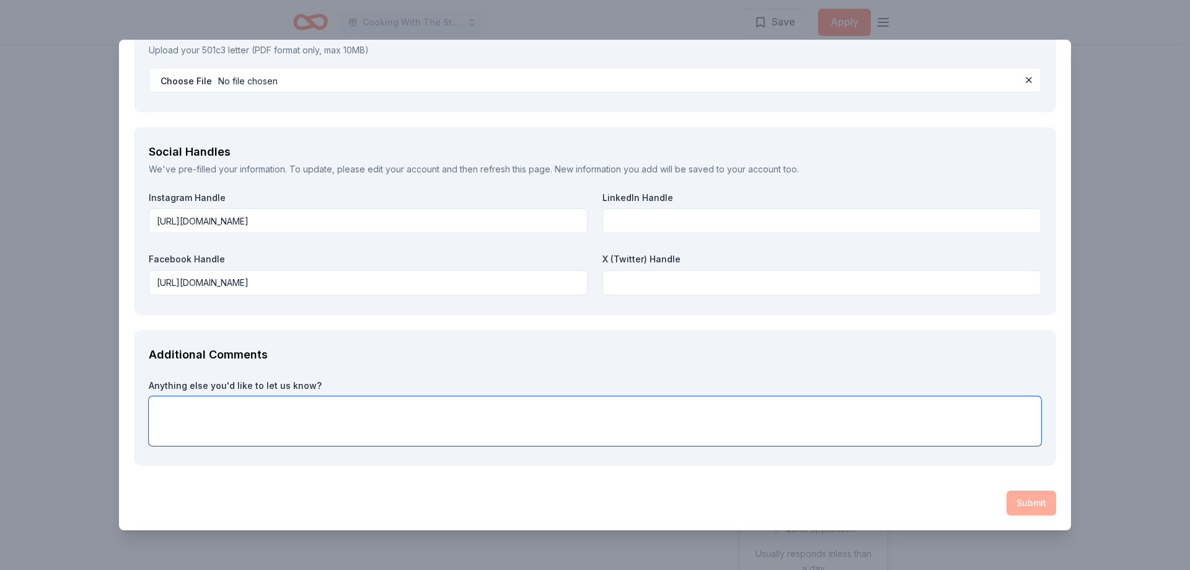
click at [360, 400] on textarea at bounding box center [595, 421] width 893 height 50
click at [401, 398] on textarea at bounding box center [595, 421] width 893 height 50
click at [1001, 490] on div "Submit" at bounding box center [595, 502] width 923 height 25
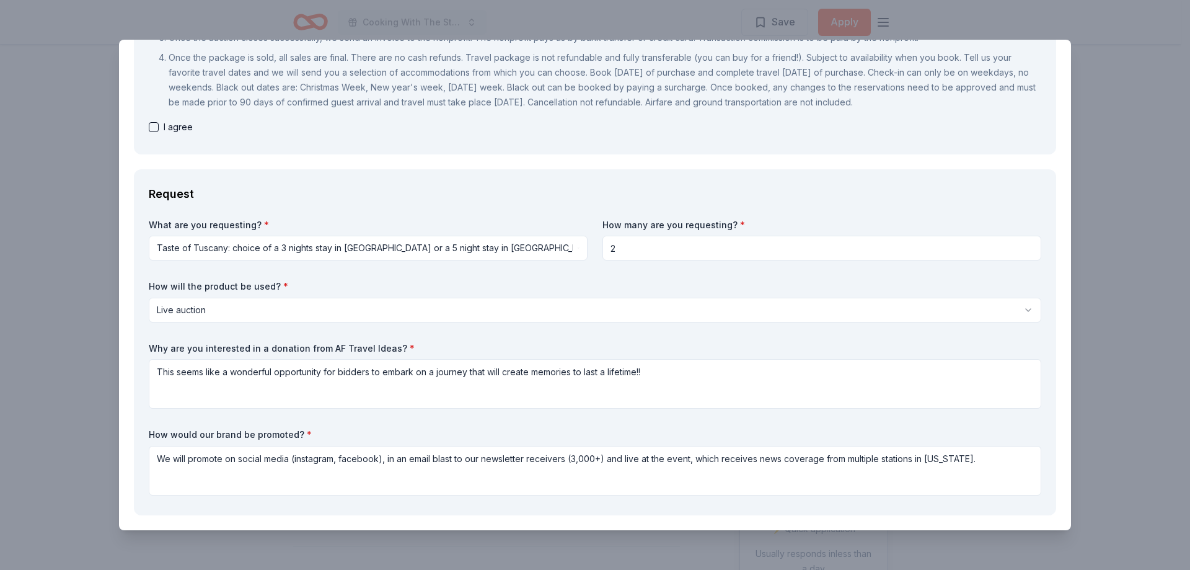
scroll to position [97, 0]
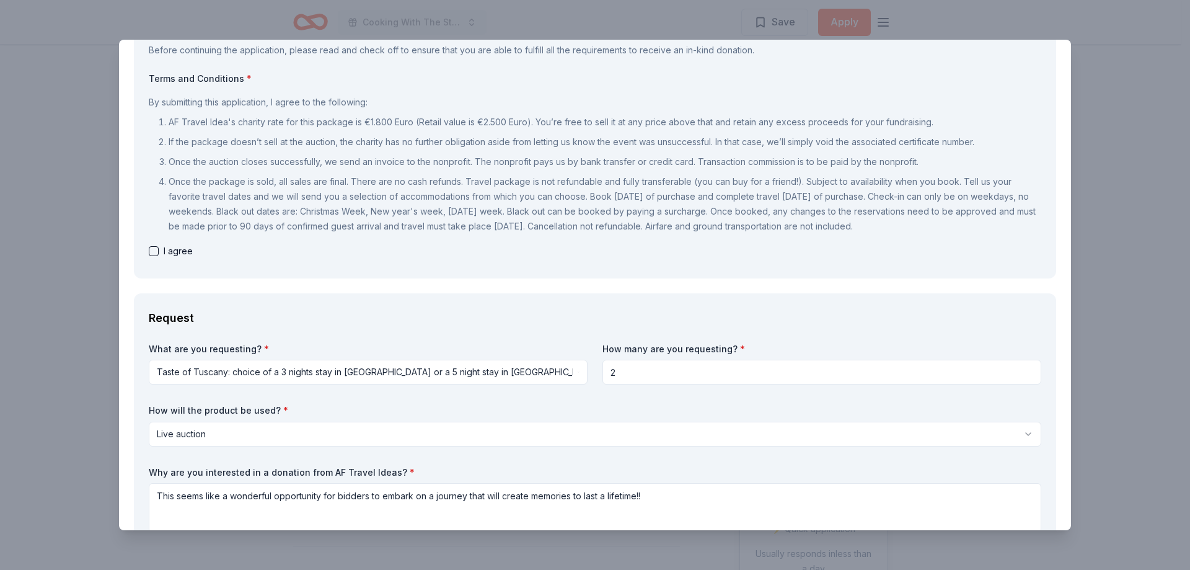
drag, startPoint x: 170, startPoint y: 428, endPoint x: 163, endPoint y: 430, distance: 6.9
click at [166, 259] on div "I agree" at bounding box center [595, 251] width 893 height 15
click at [159, 256] on button "button" at bounding box center [154, 251] width 10 height 10
checkbox input "true"
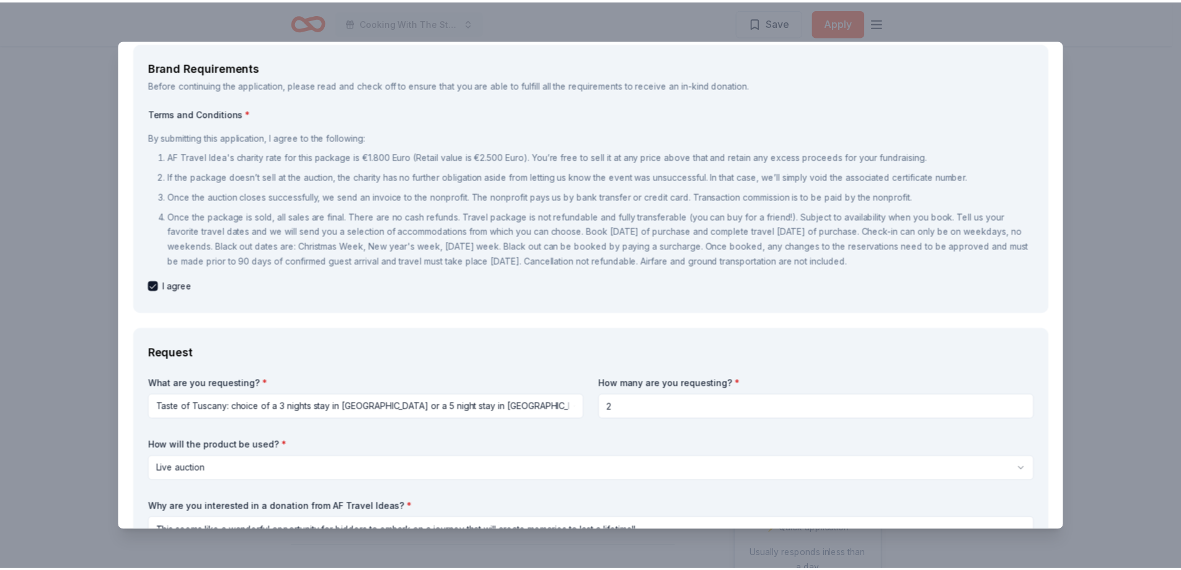
scroll to position [0, 0]
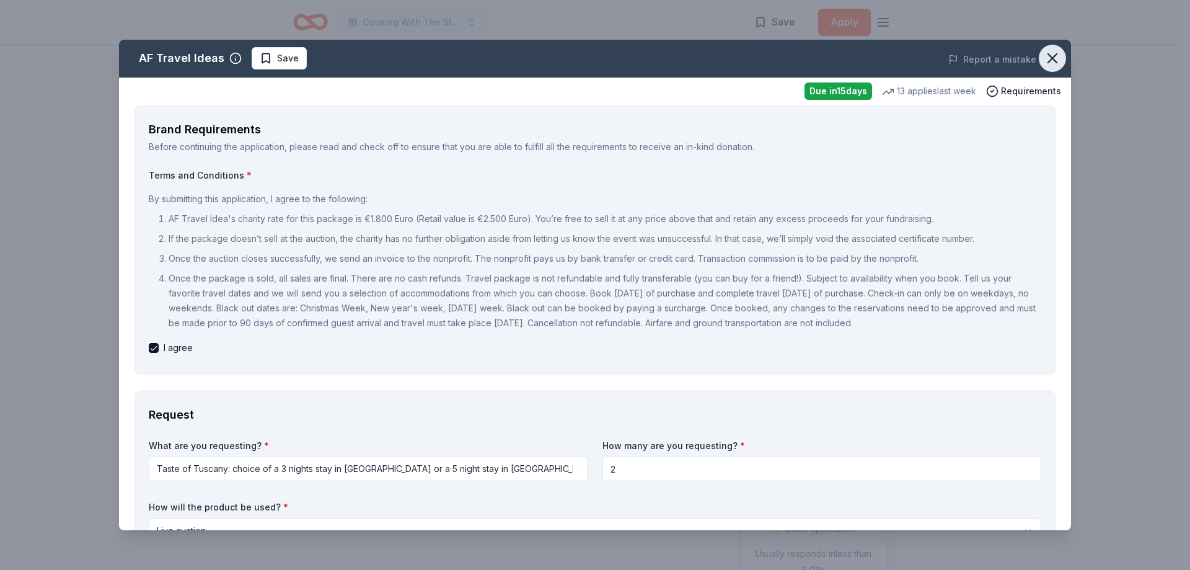
click at [1044, 67] on icon "button" at bounding box center [1052, 58] width 17 height 17
